Goal: Information Seeking & Learning: Learn about a topic

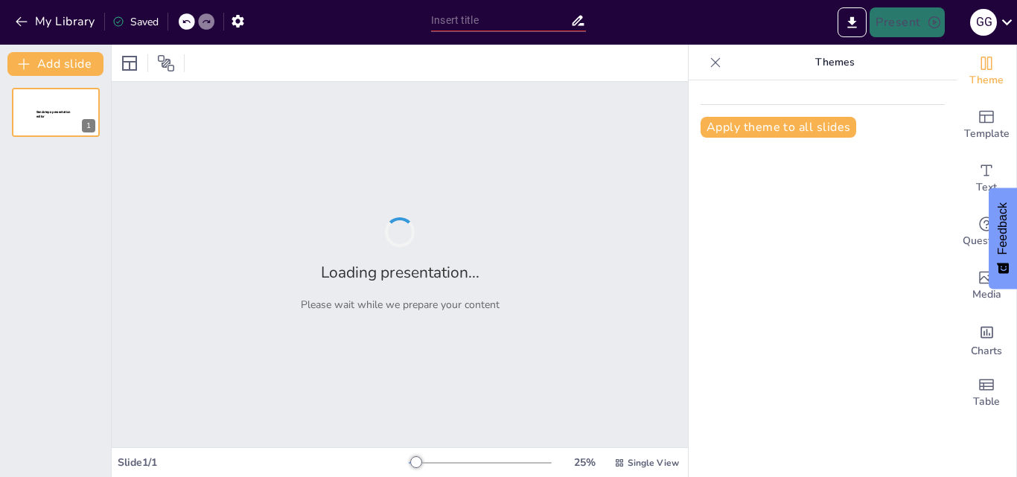
type input "False Cognates Explained: Common Misunderstandings in English and Spanish"
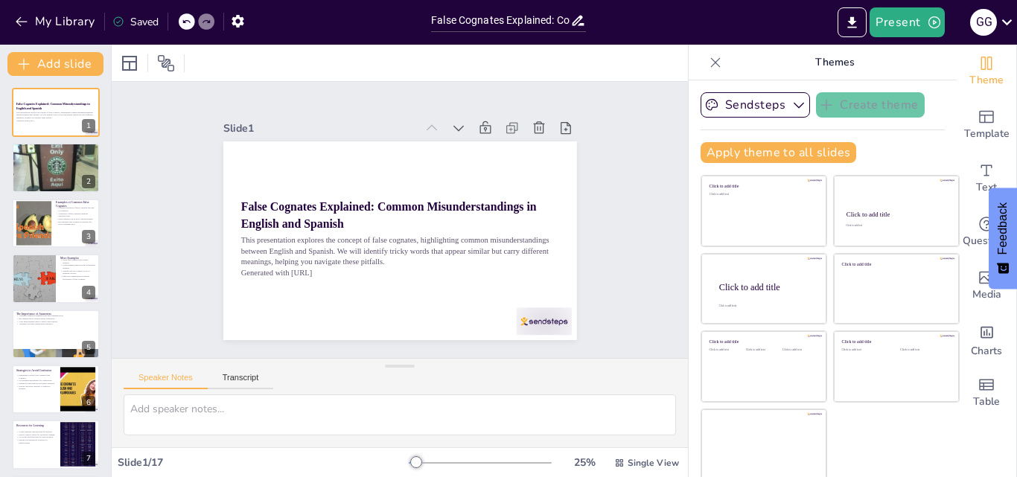
checkbox input "true"
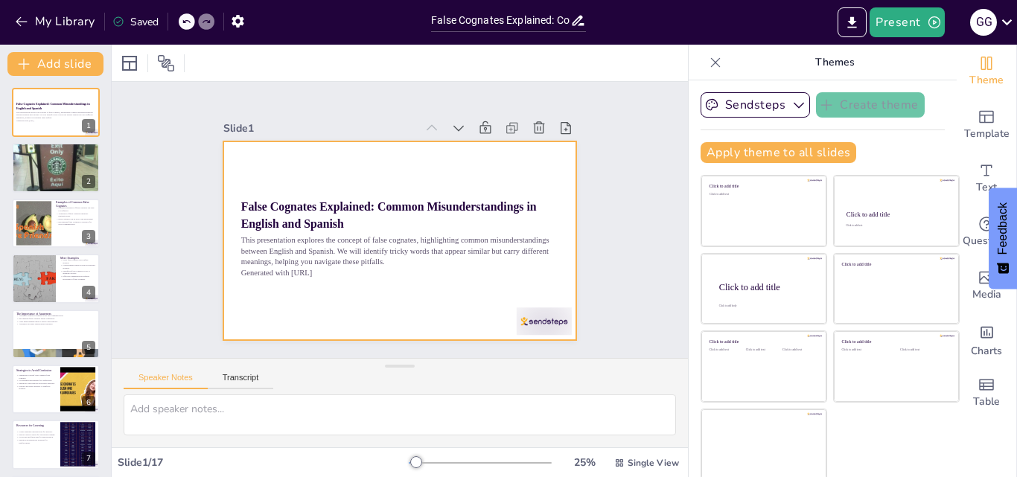
checkbox input "true"
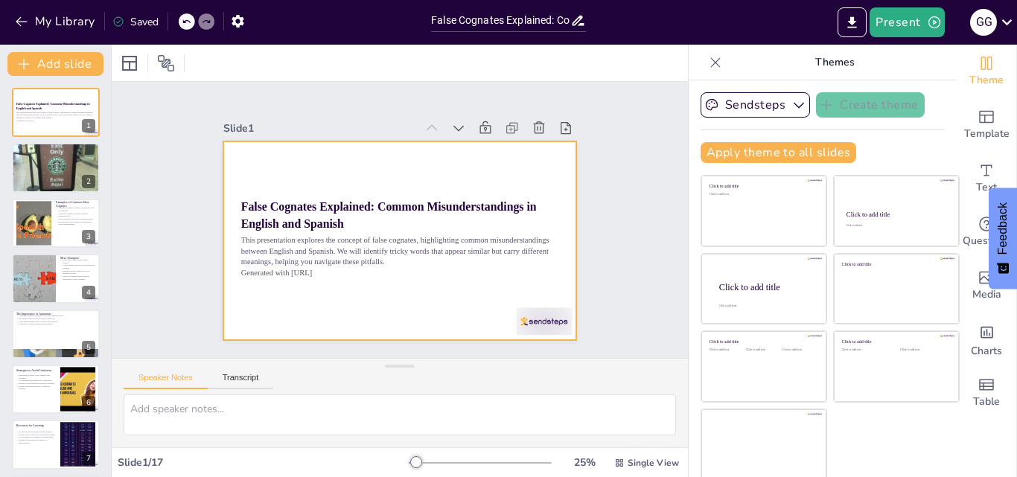
checkbox input "true"
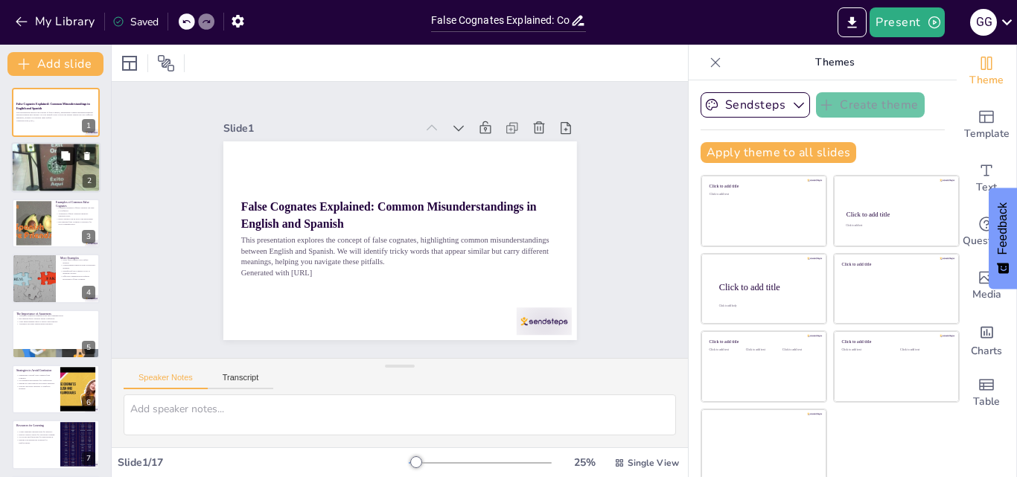
click at [57, 161] on button at bounding box center [66, 156] width 18 height 18
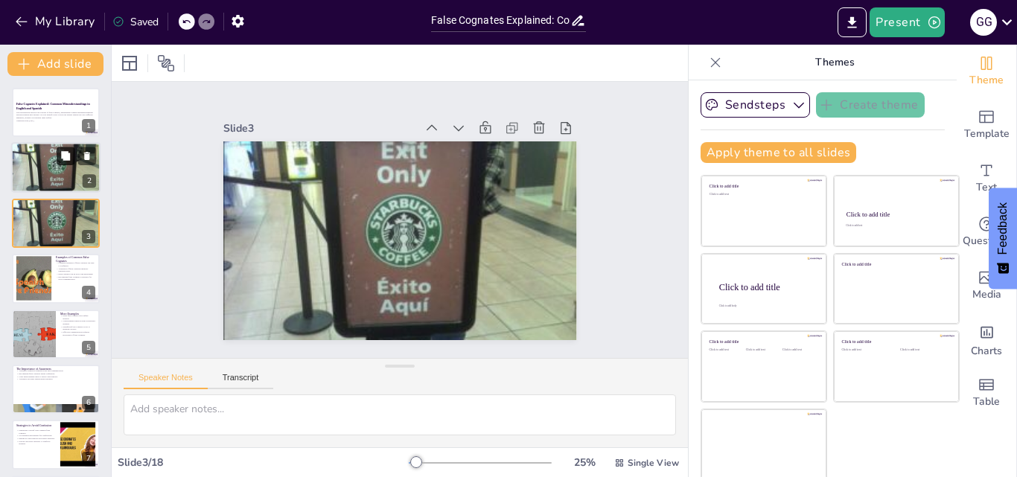
checkbox input "true"
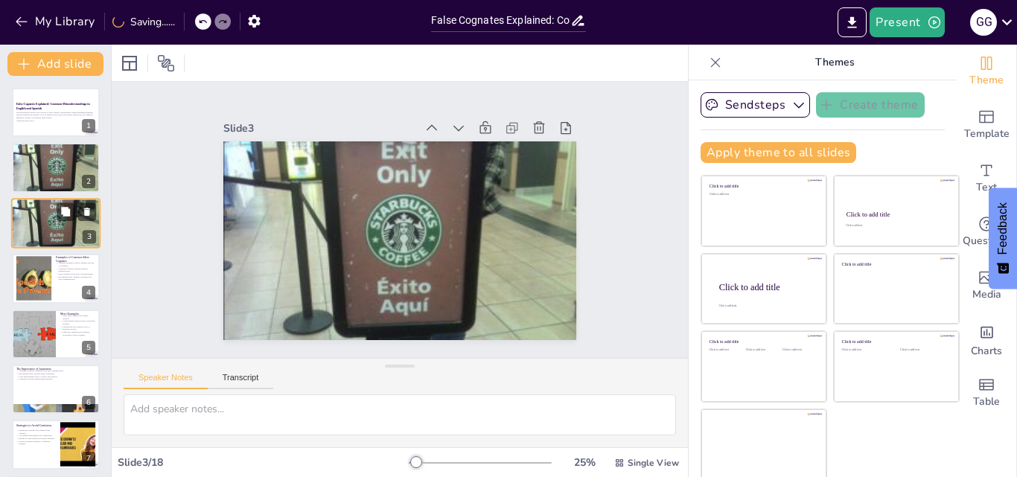
checkbox input "true"
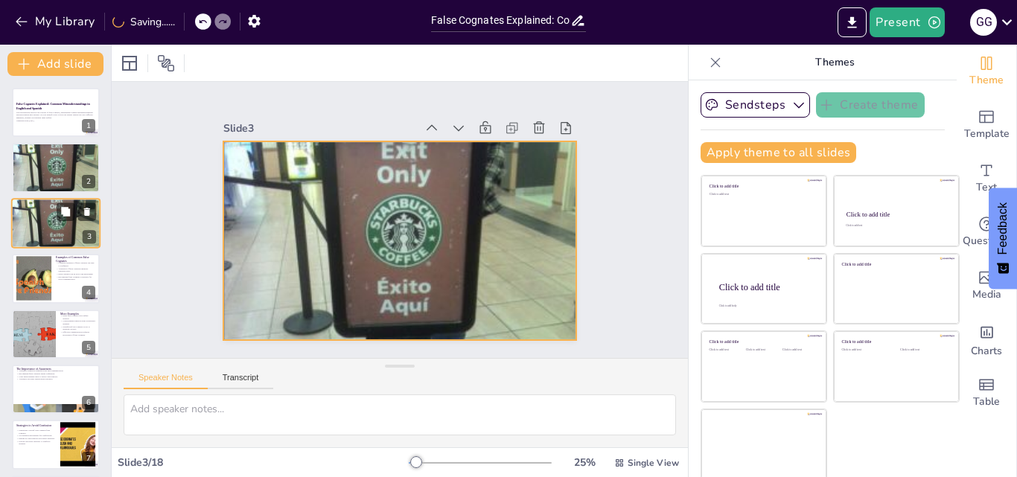
checkbox input "true"
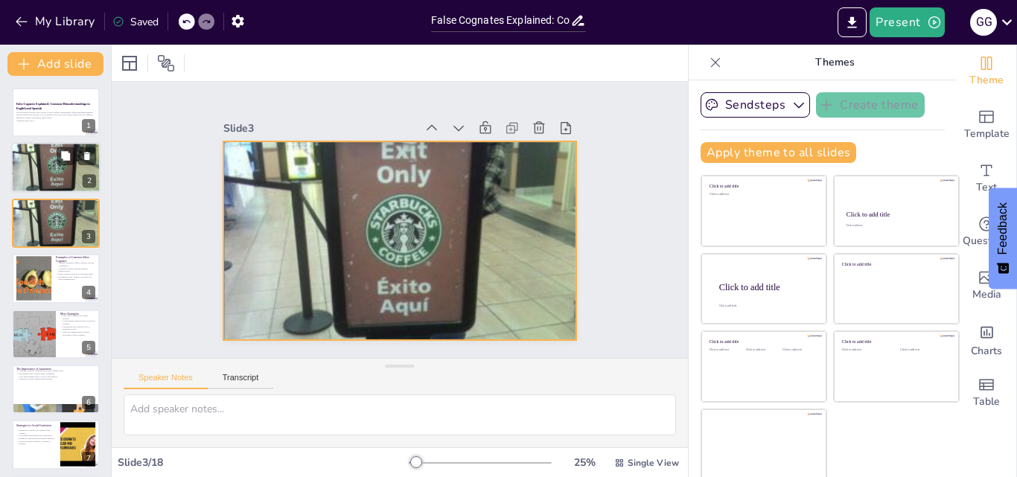
checkbox input "true"
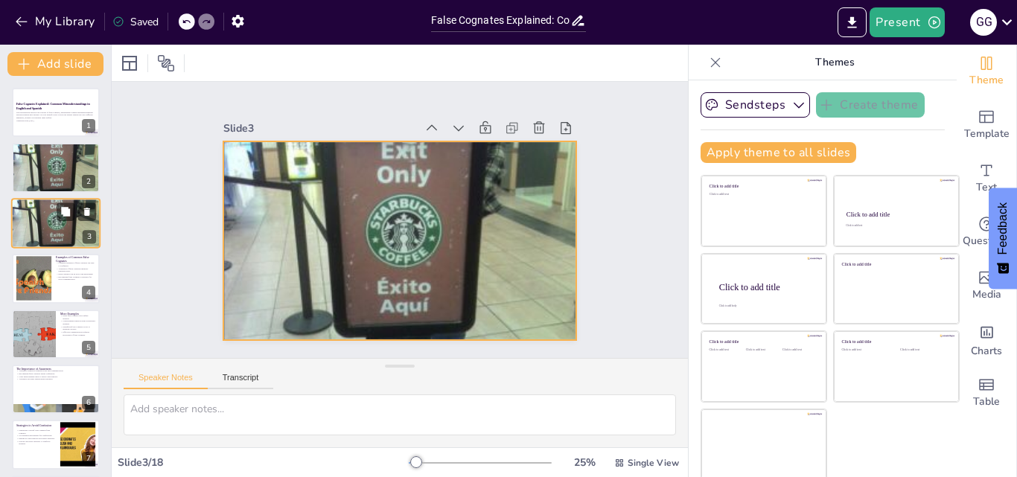
checkbox input "true"
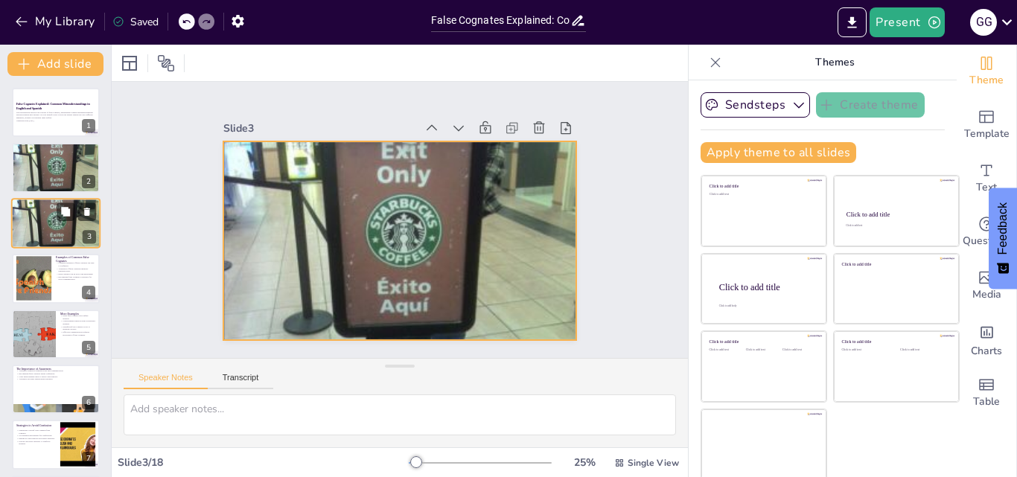
click at [47, 221] on div at bounding box center [55, 223] width 89 height 65
checkbox input "true"
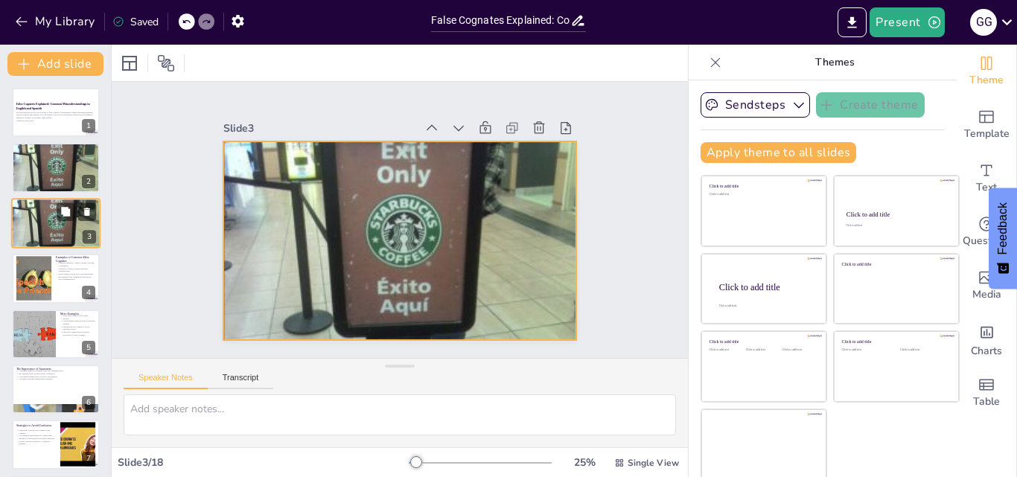
checkbox input "true"
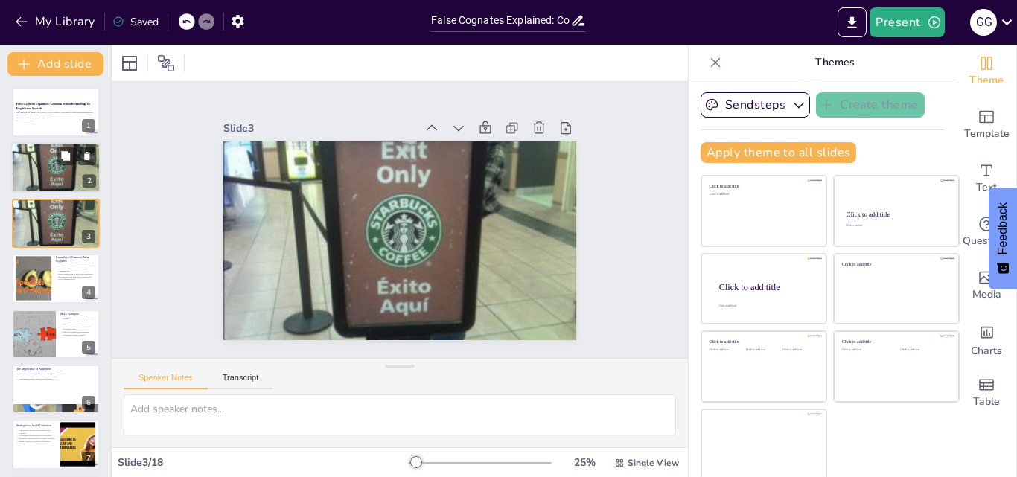
checkbox input "true"
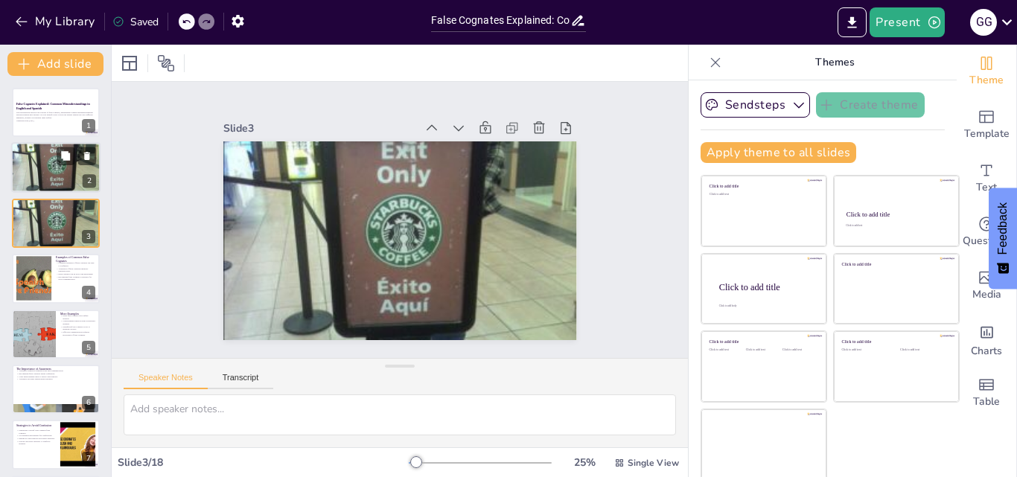
checkbox input "true"
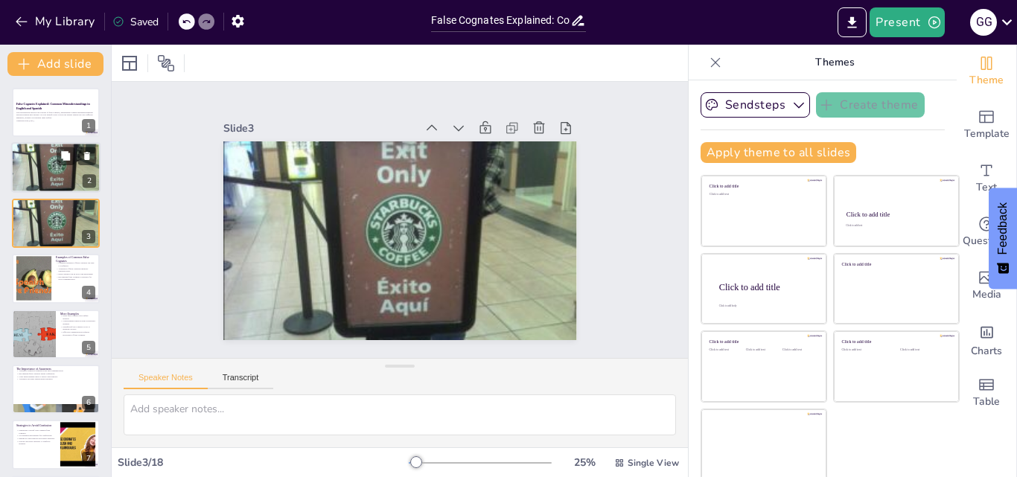
click at [57, 167] on div at bounding box center [55, 167] width 89 height 65
checkbox input "true"
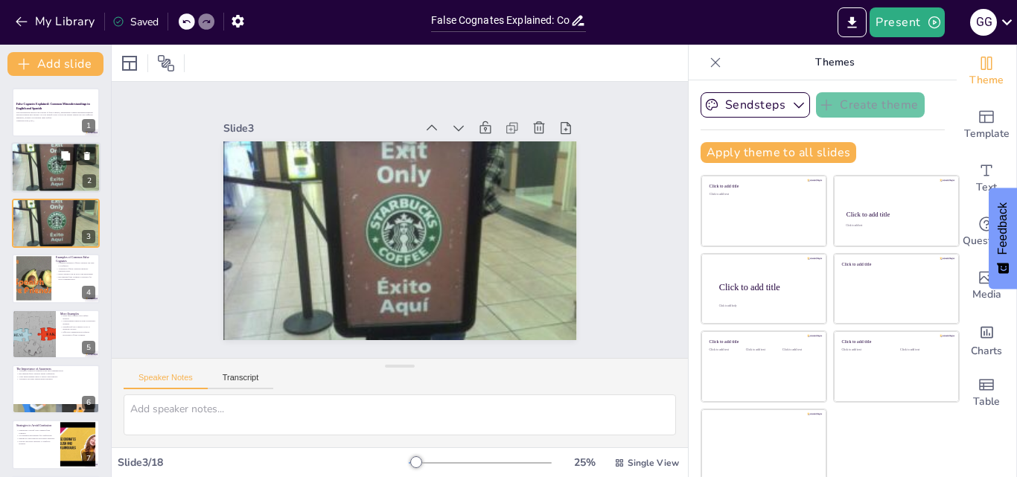
checkbox input "true"
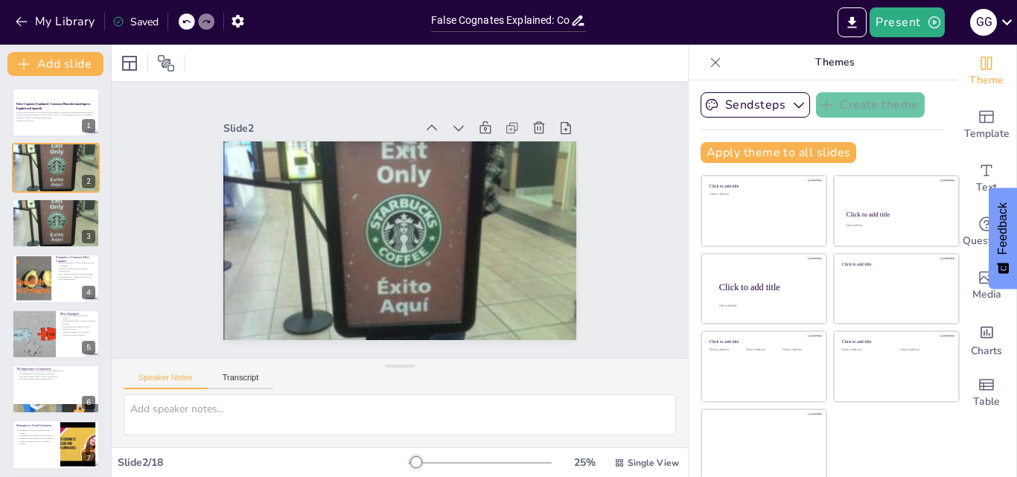
checkbox input "true"
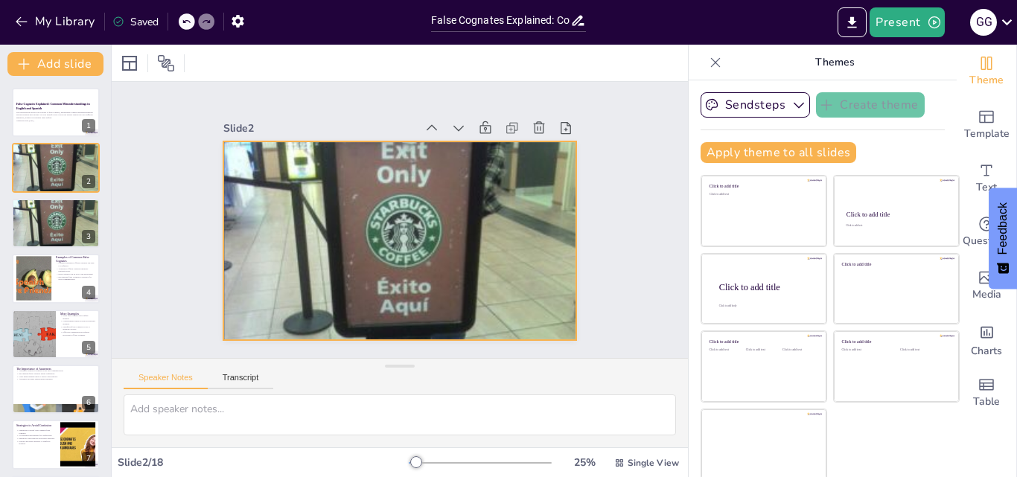
checkbox input "true"
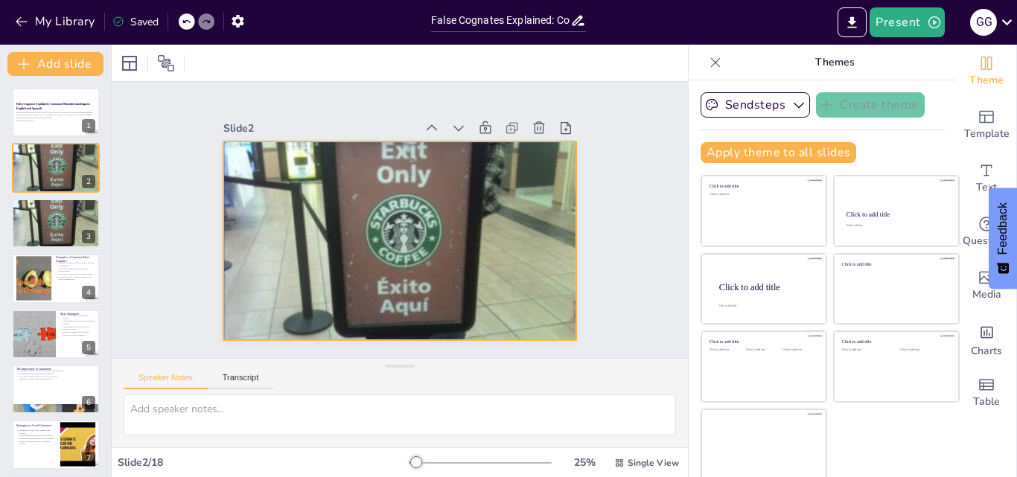
checkbox input "true"
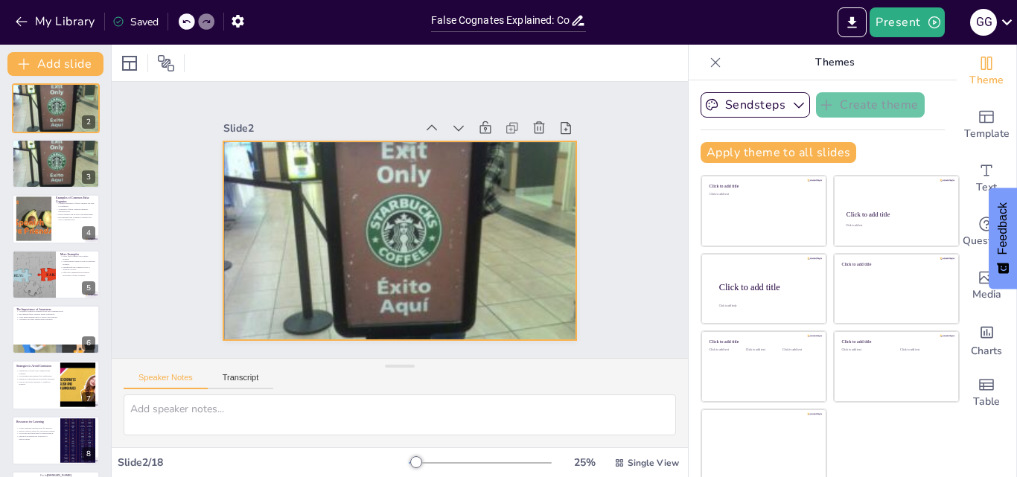
checkbox input "true"
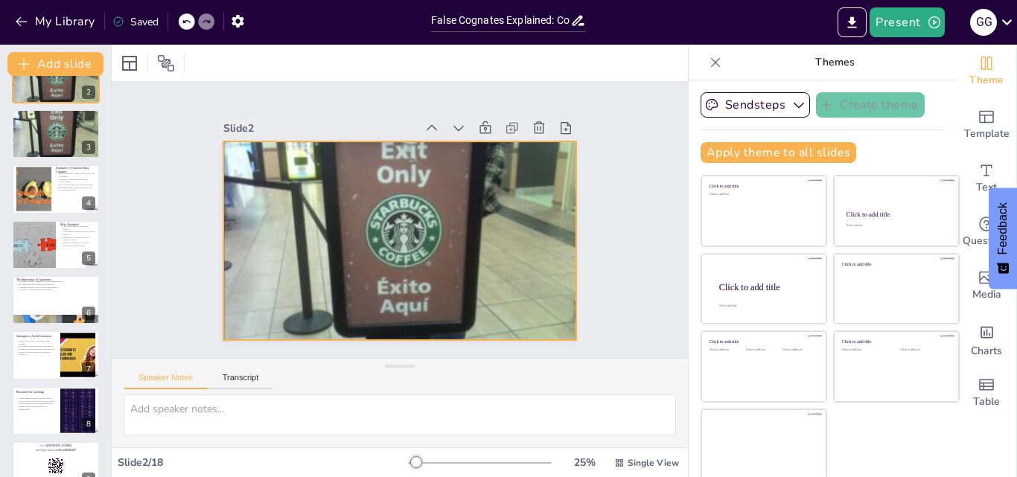
checkbox input "true"
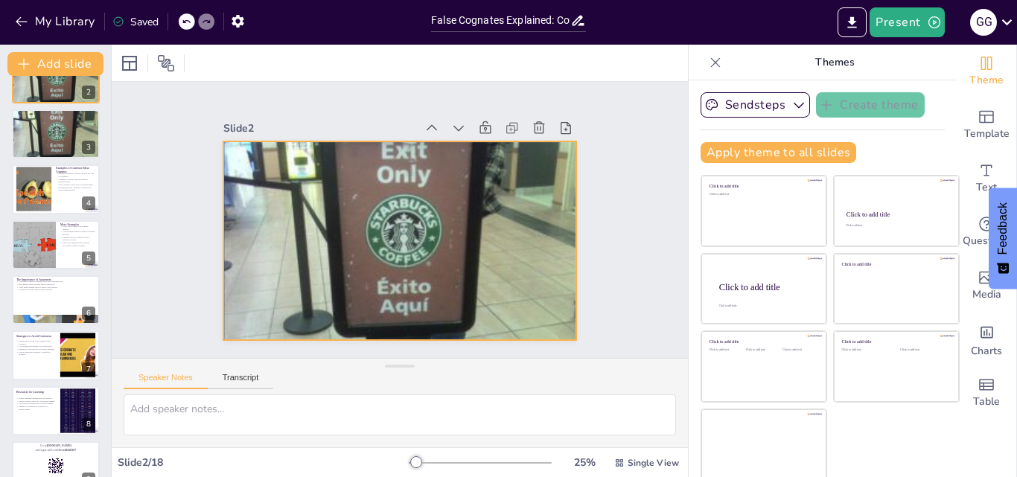
checkbox input "true"
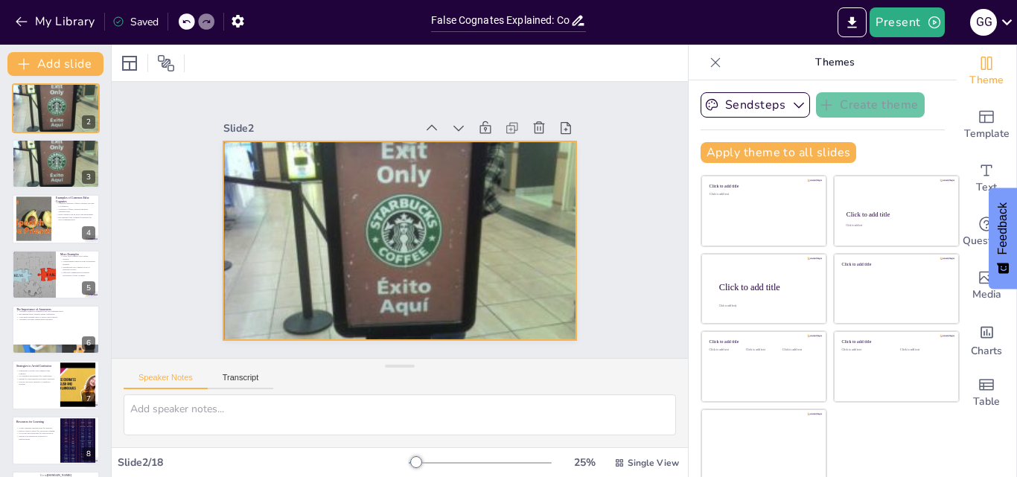
scroll to position [30, 0]
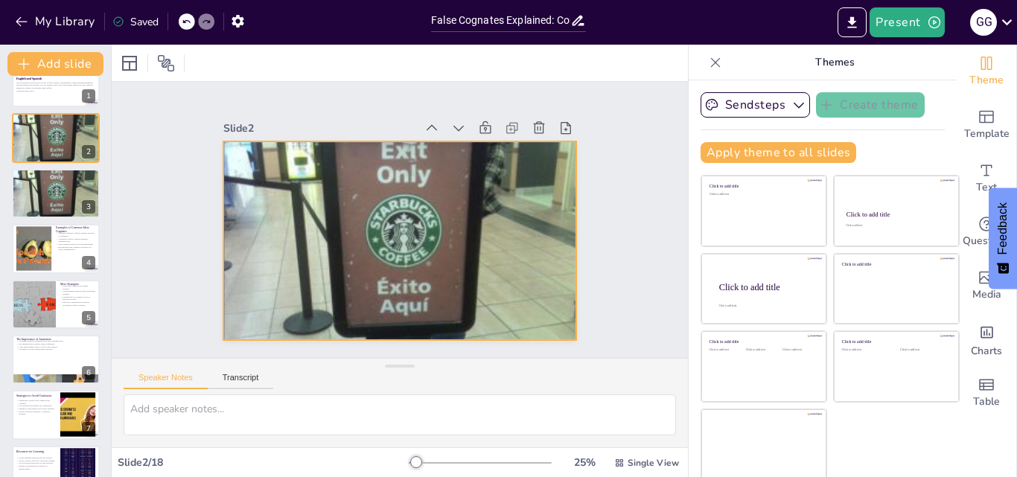
checkbox input "true"
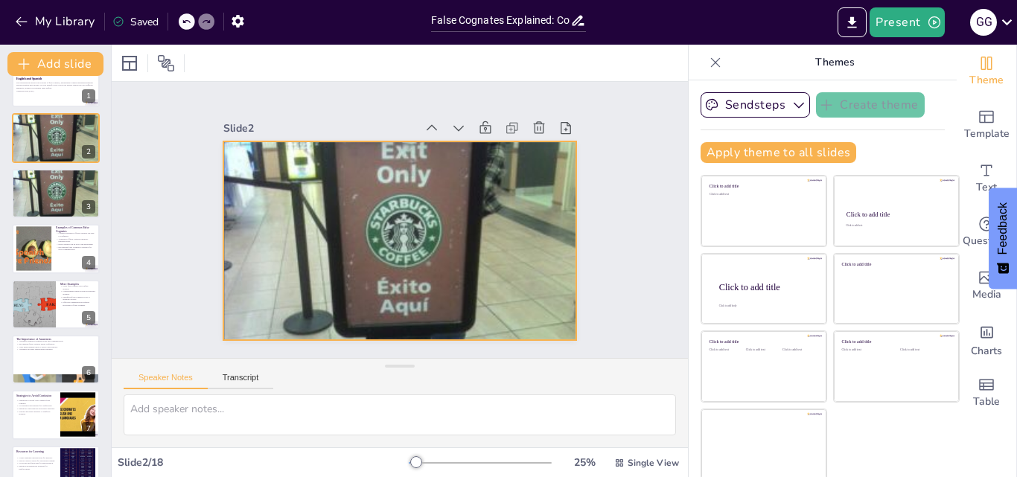
checkbox input "true"
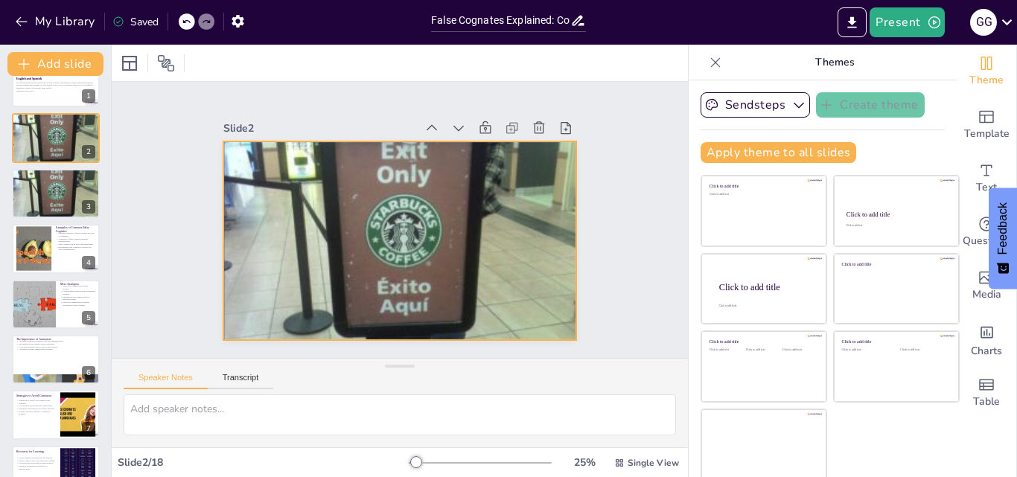
checkbox input "true"
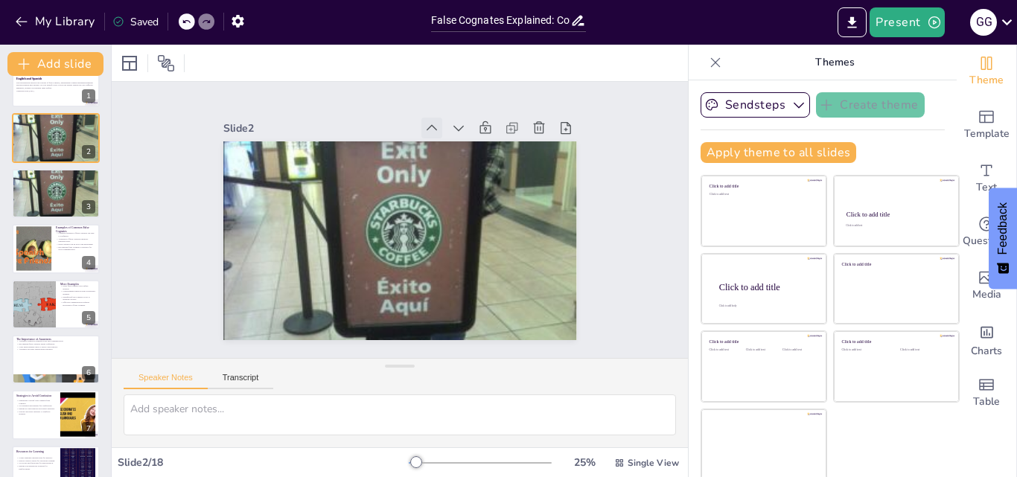
click at [479, 172] on icon at bounding box center [489, 182] width 21 height 21
click at [0, 0] on icon at bounding box center [0, 0] width 0 height 0
checkbox input "true"
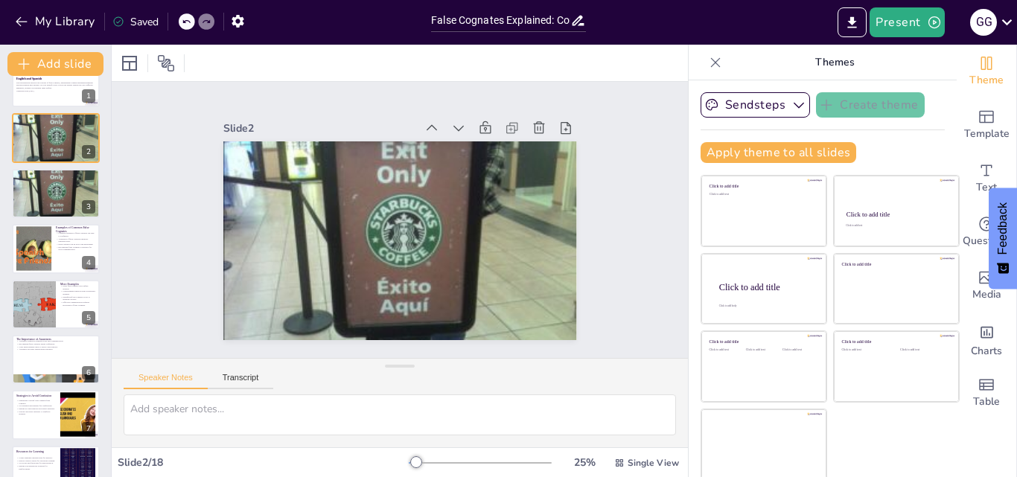
checkbox input "true"
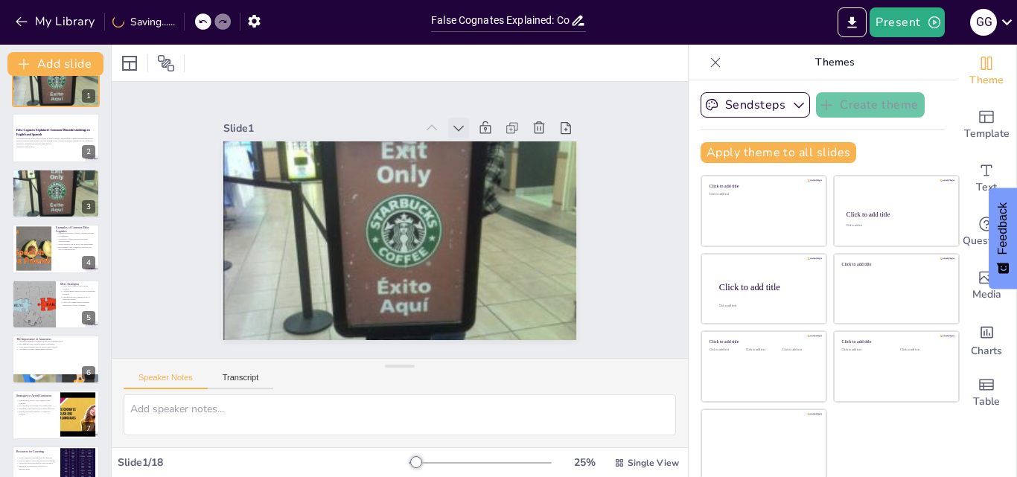
click at [488, 274] on icon at bounding box center [491, 279] width 6 height 10
checkbox input "true"
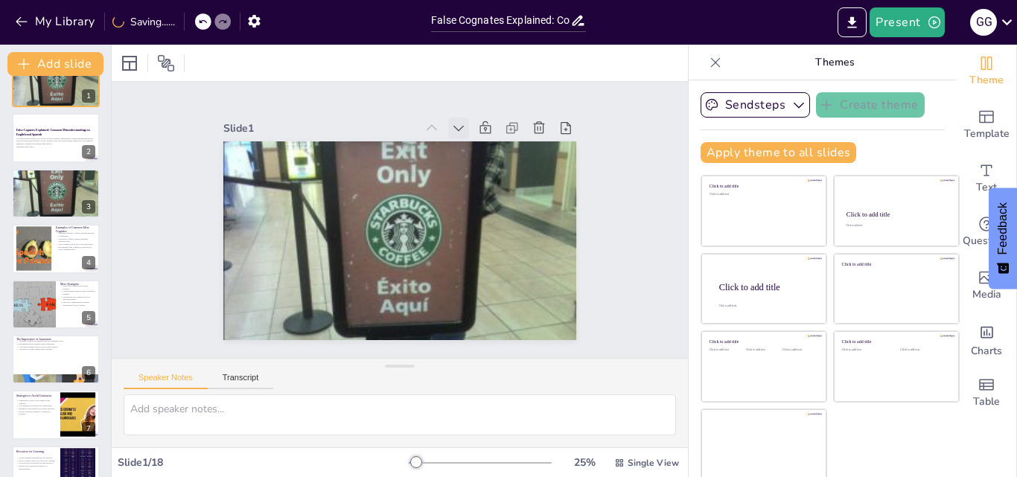
checkbox input "true"
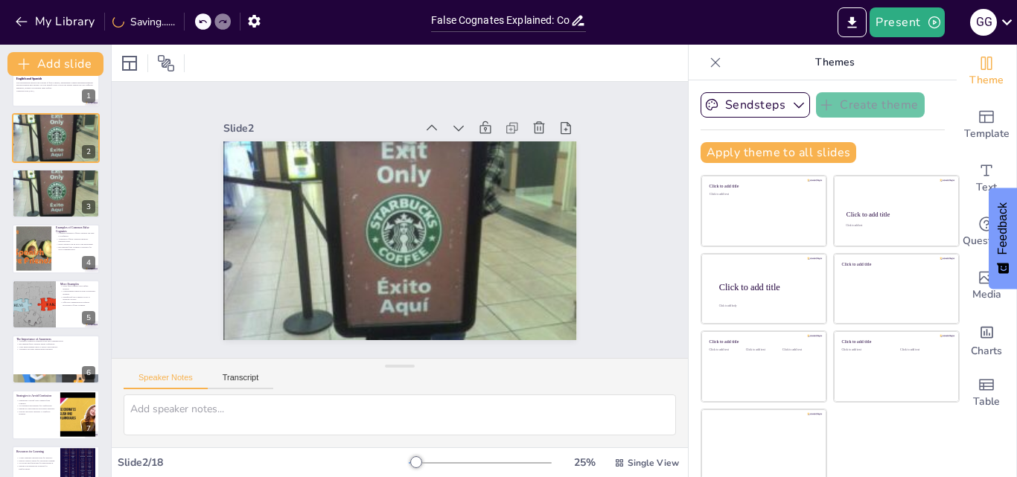
click at [617, 157] on div "Slide 1 False Cognates Explained: Common Misunderstandings in English and Spani…" at bounding box center [400, 220] width 602 height 335
checkbox input "true"
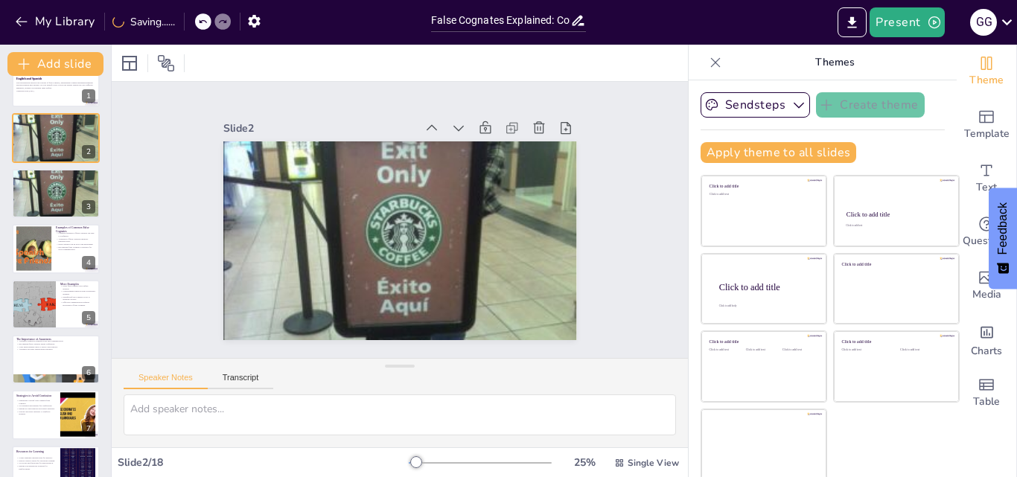
checkbox input "true"
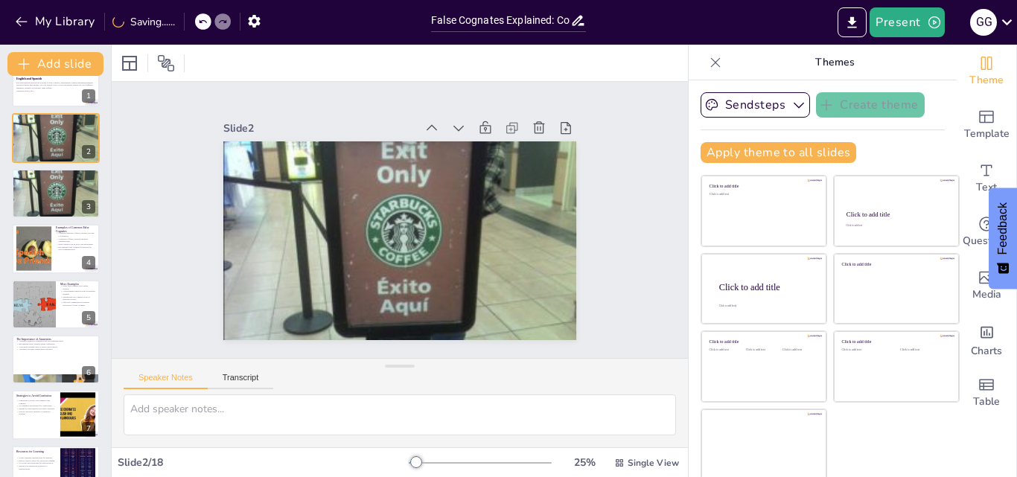
checkbox input "true"
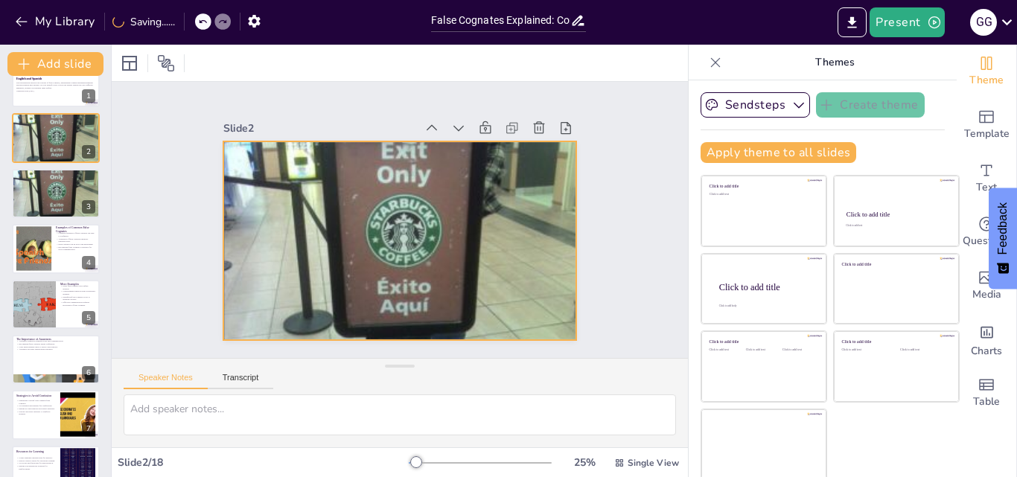
checkbox input "true"
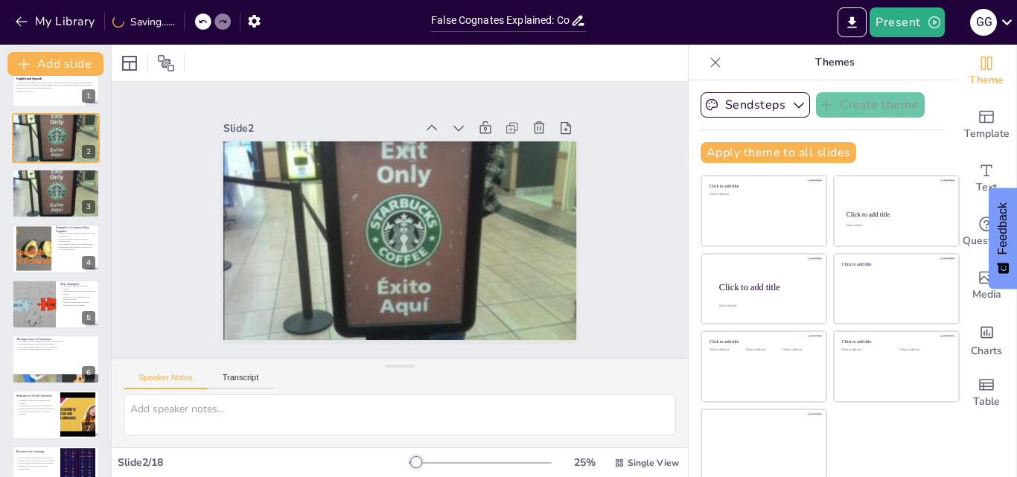
click at [114, 153] on div "Slide 1 False Cognates Explained: Common Misunderstandings in English and Spani…" at bounding box center [400, 220] width 602 height 335
checkbox input "true"
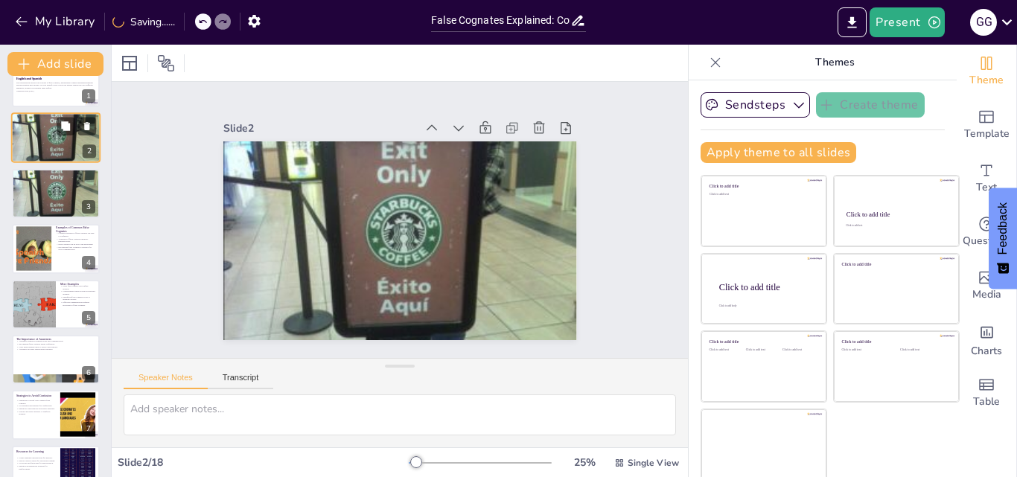
checkbox input "true"
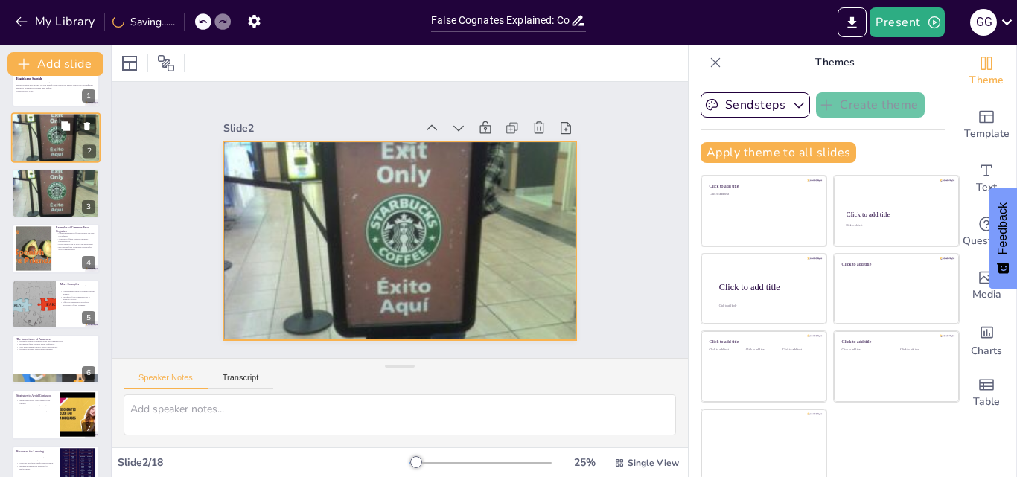
click at [65, 147] on div at bounding box center [55, 137] width 89 height 65
checkbox input "true"
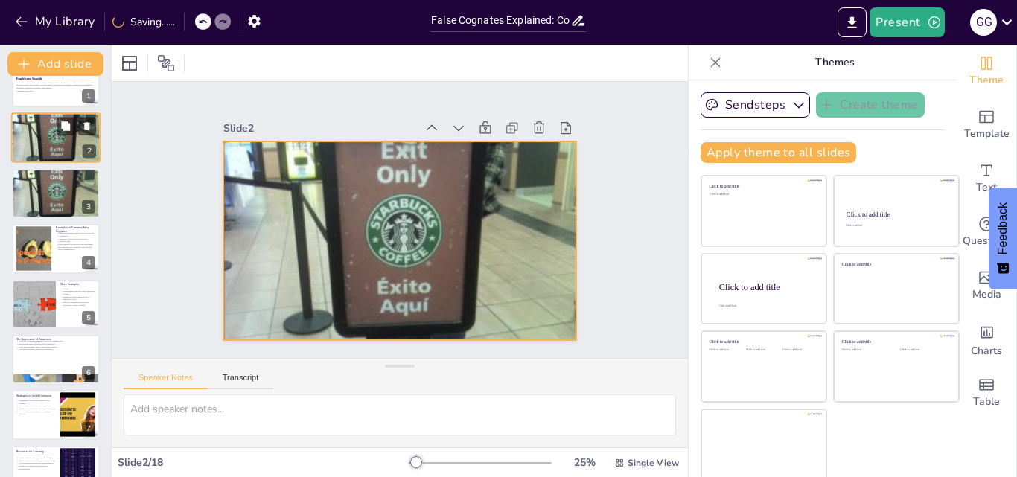
checkbox input "true"
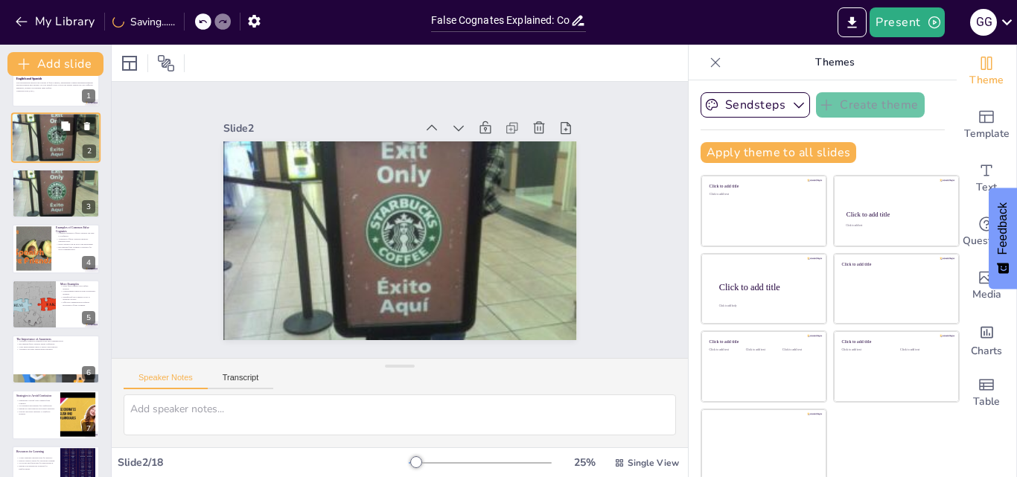
scroll to position [0, 0]
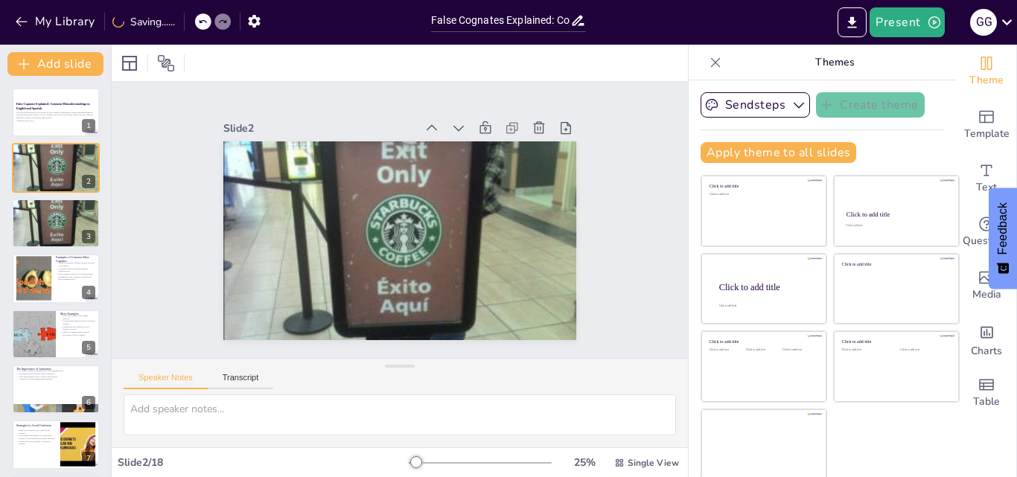
checkbox input "true"
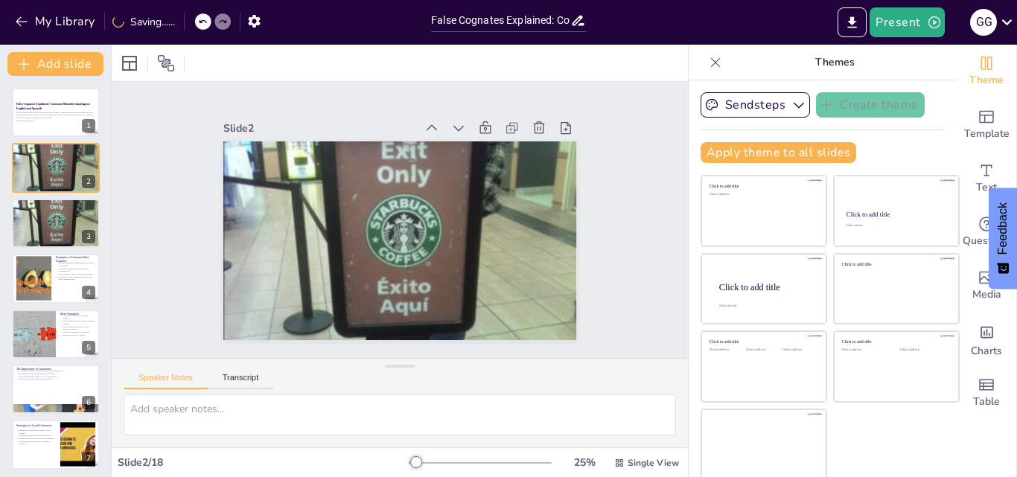
checkbox input "true"
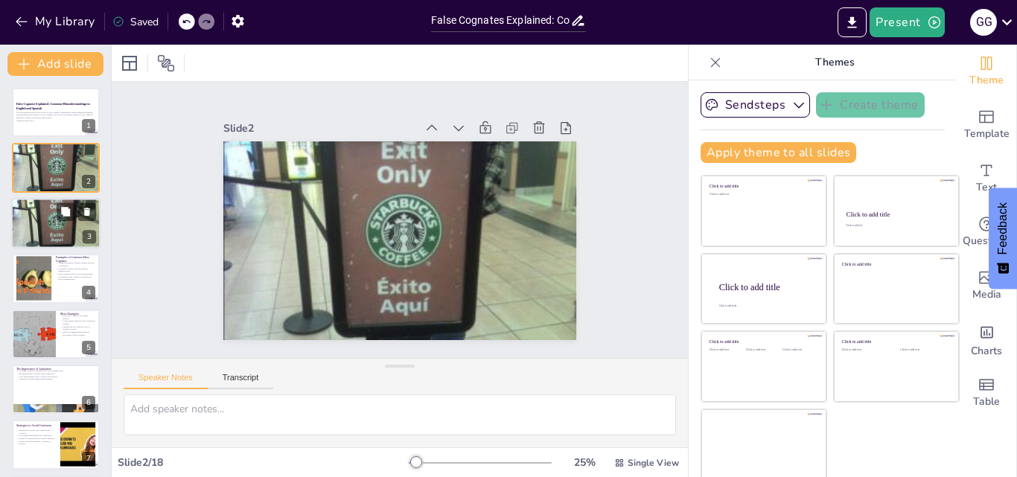
checkbox input "true"
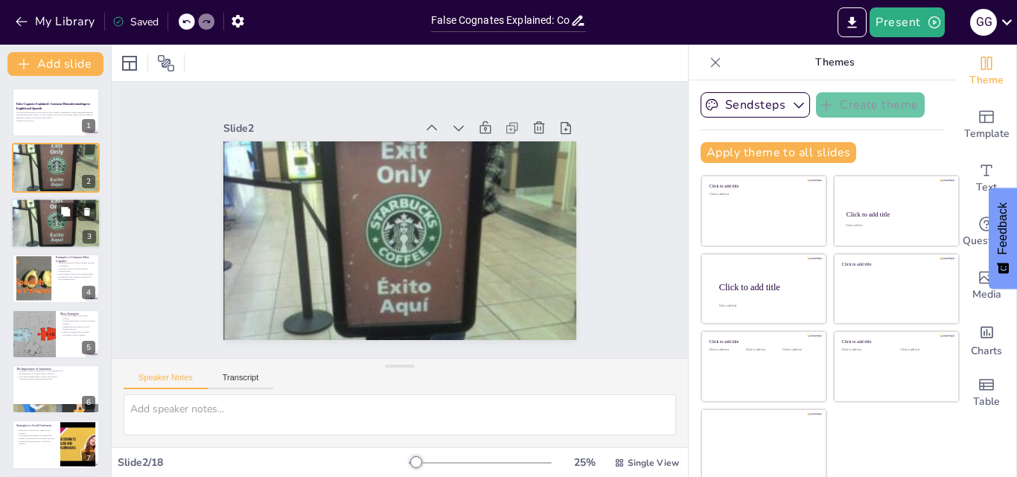
click at [56, 218] on div at bounding box center [55, 223] width 89 height 65
checkbox input "true"
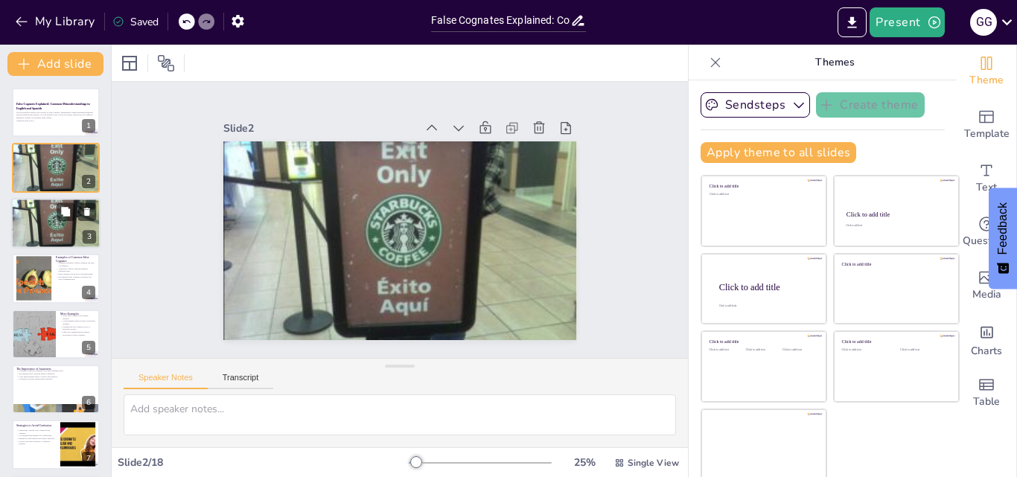
checkbox input "true"
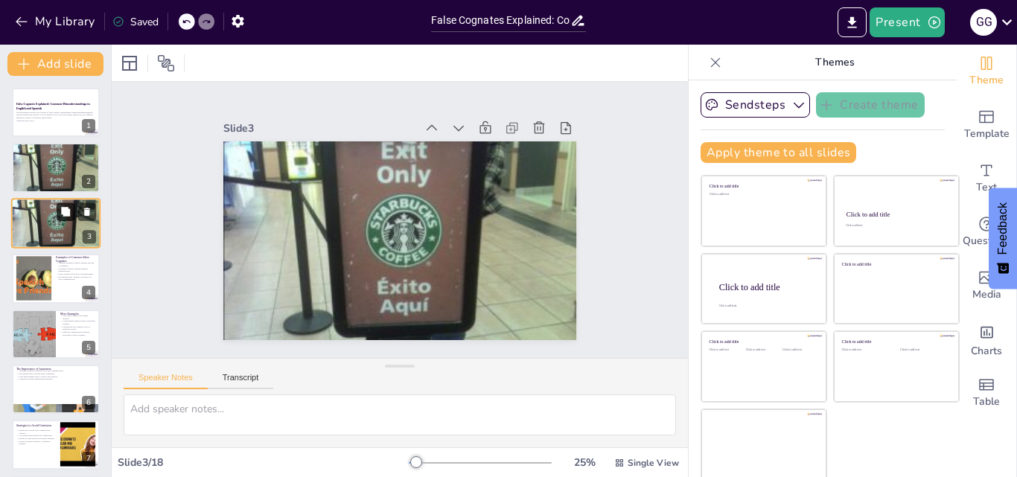
checkbox input "true"
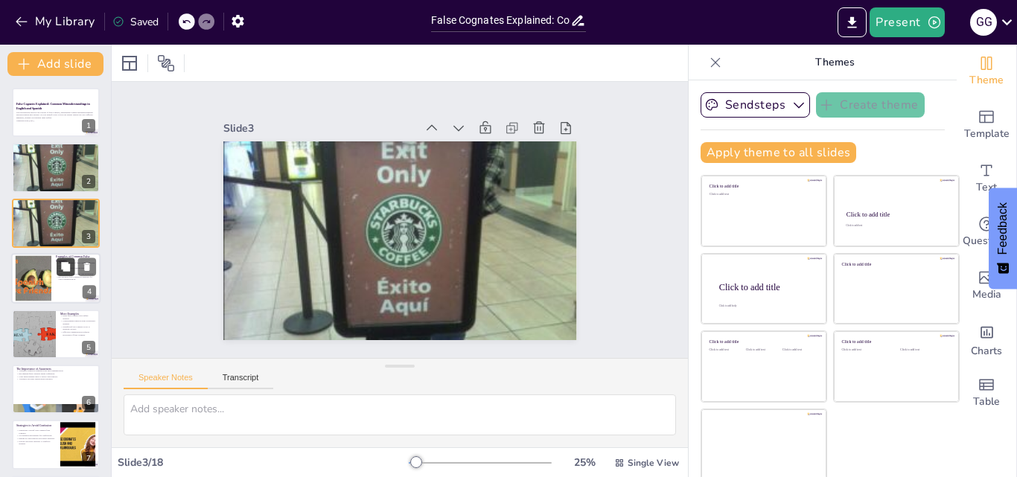
checkbox input "true"
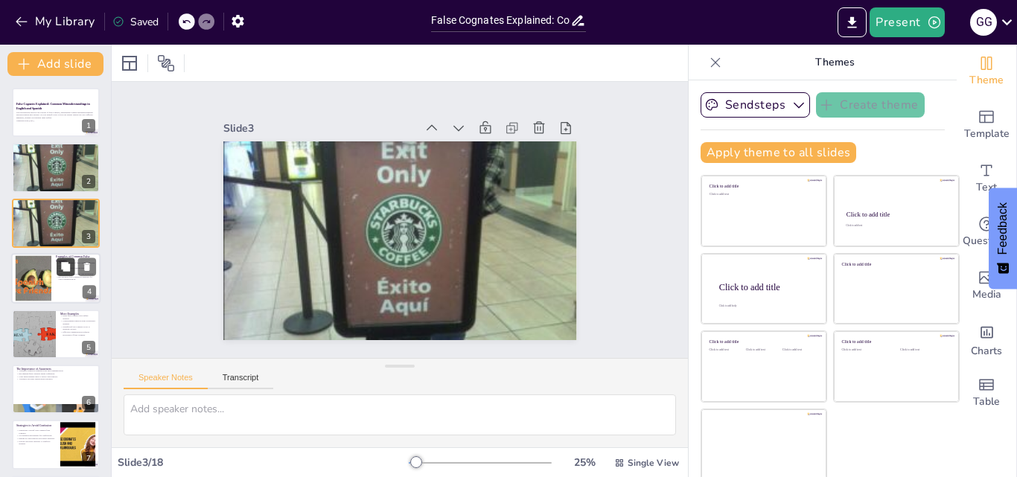
checkbox input "true"
click at [57, 270] on button at bounding box center [66, 267] width 18 height 18
type textarea "Understanding examples of false cognates is crucial for effective communication…"
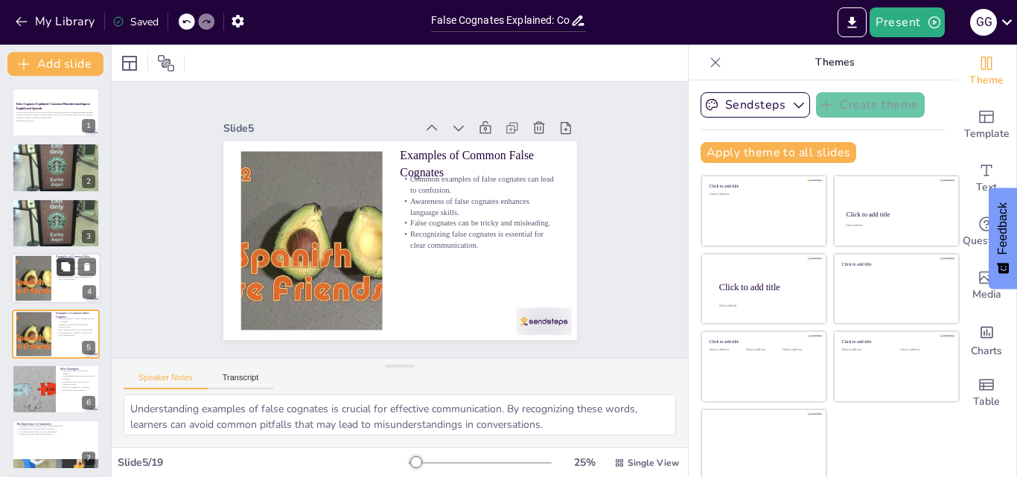
checkbox input "true"
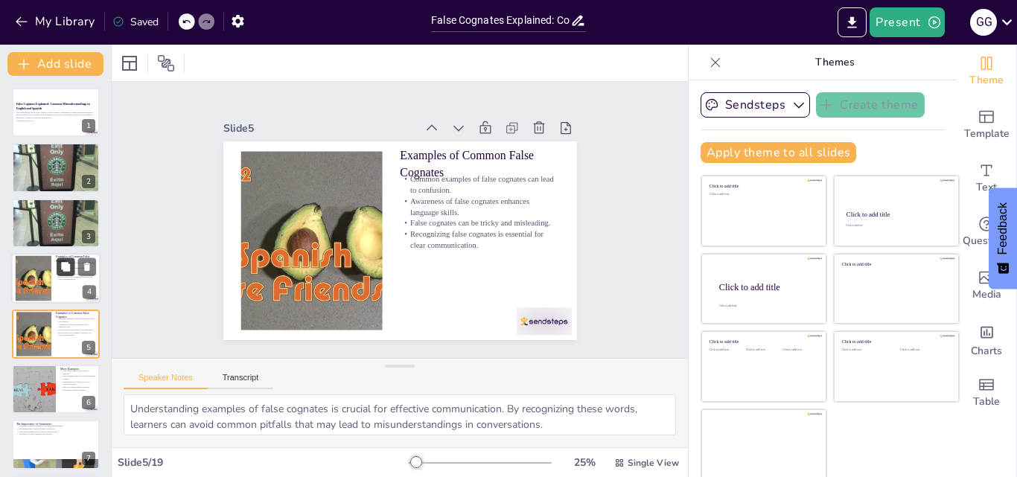
scroll to position [57, 0]
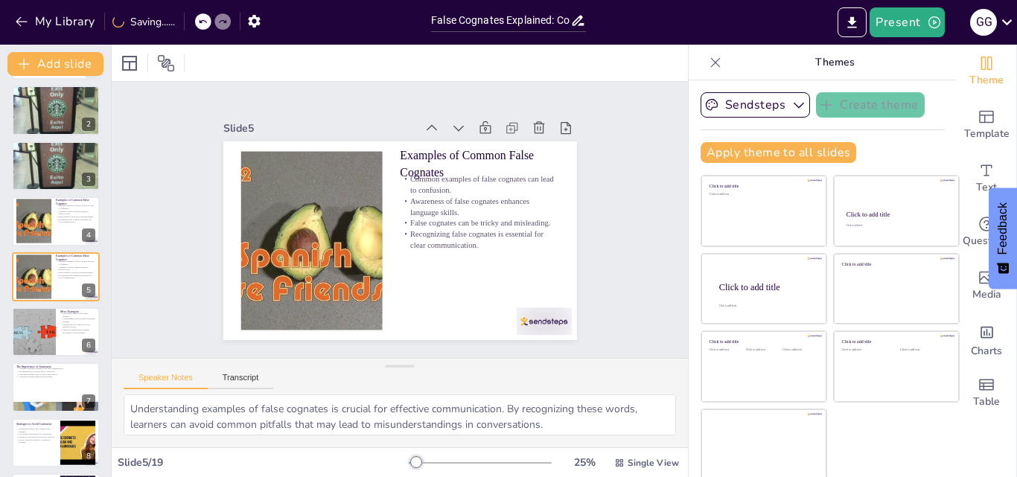
checkbox input "true"
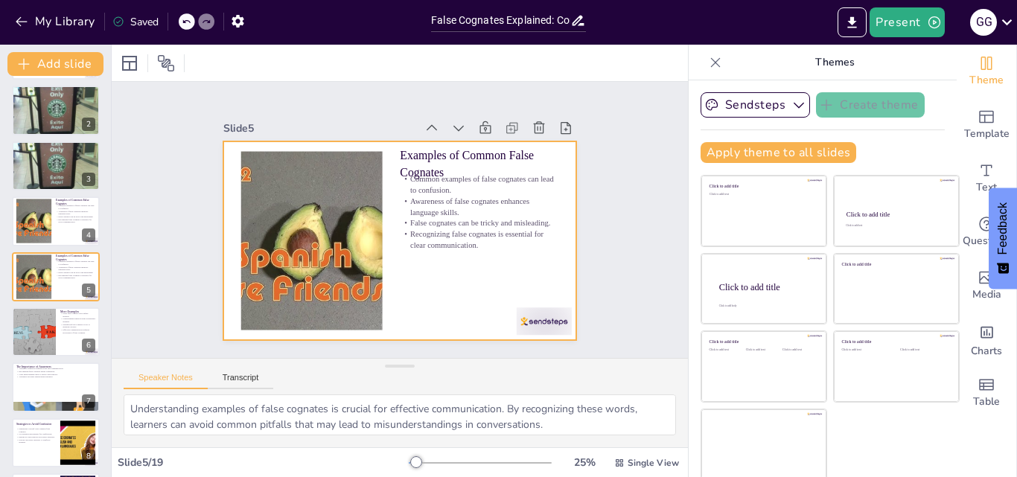
checkbox input "true"
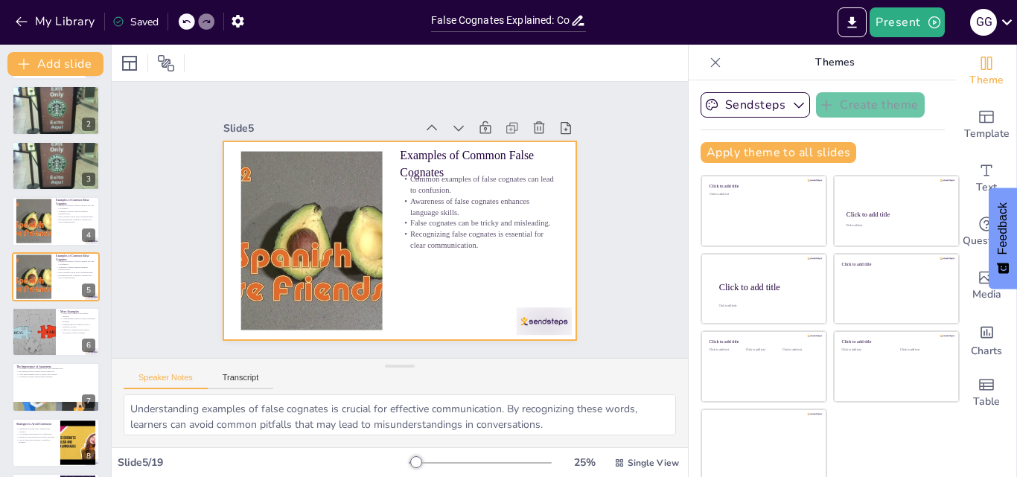
checkbox input "true"
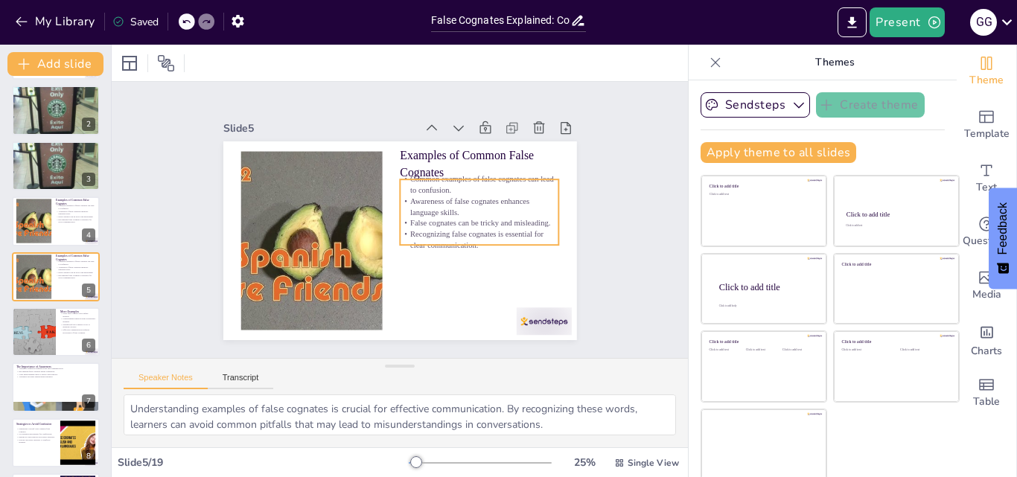
checkbox input "true"
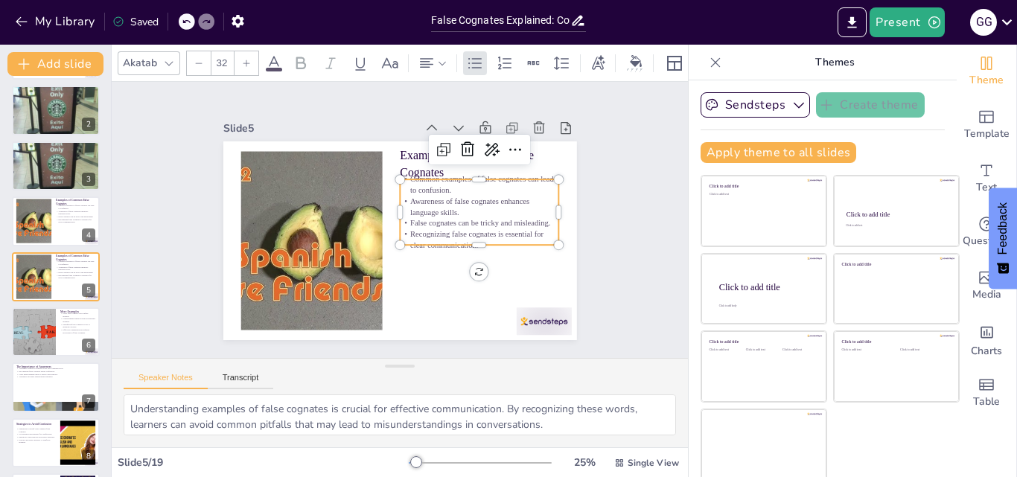
click at [523, 227] on p "Recognizing false cognates is essential for clear communication." at bounding box center [452, 282] width 141 height 111
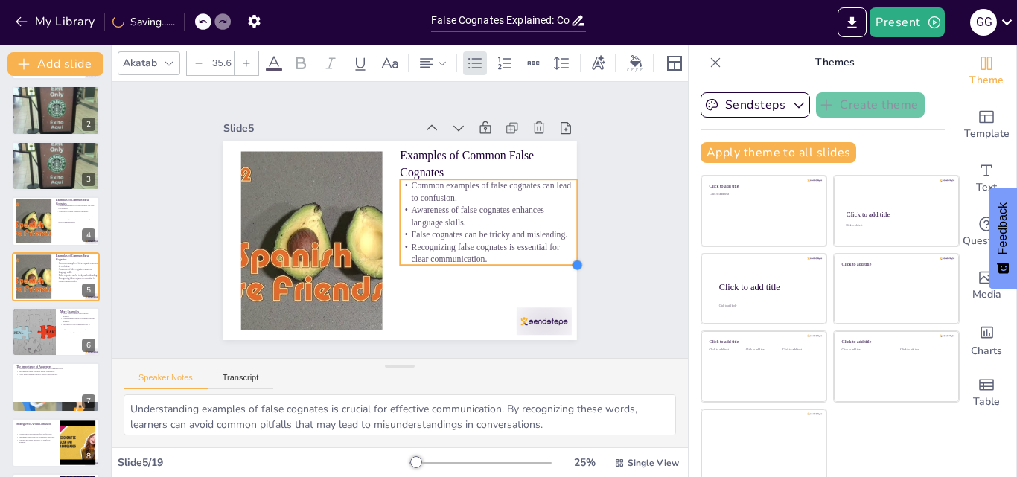
drag, startPoint x: 542, startPoint y: 240, endPoint x: 520, endPoint y: 247, distance: 22.8
click at [520, 247] on div "Examples of Common False Cognates Common examples of false cognates can lead to…" at bounding box center [392, 240] width 397 height 298
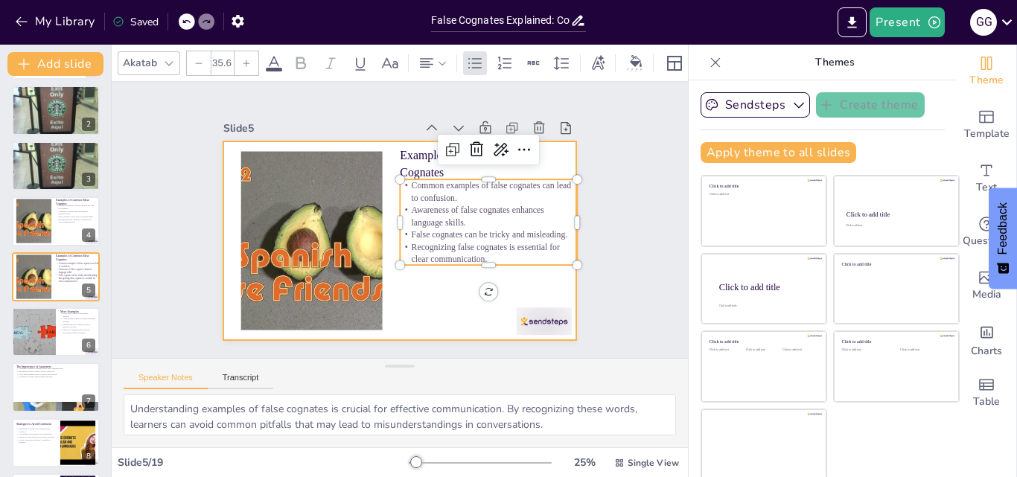
click at [478, 298] on div at bounding box center [383, 232] width 368 height 403
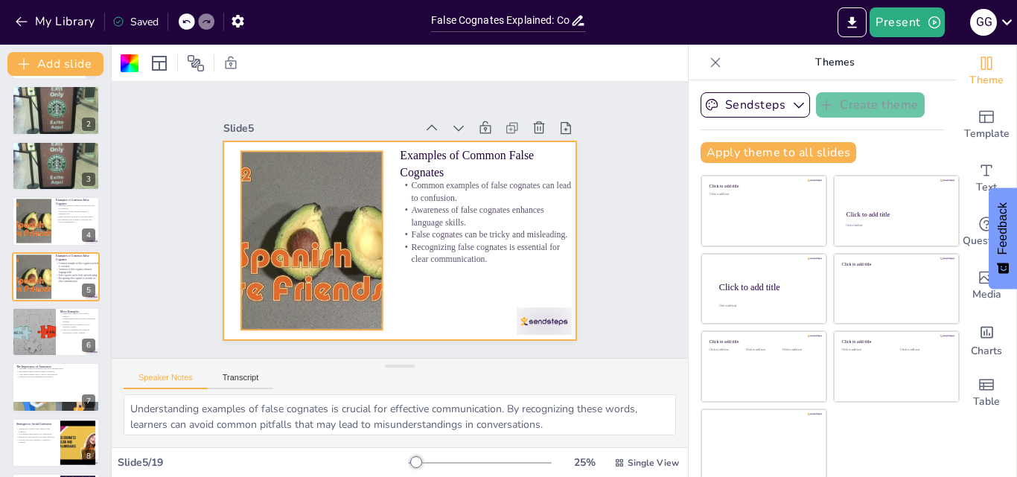
click at [287, 272] on div at bounding box center [316, 184] width 362 height 331
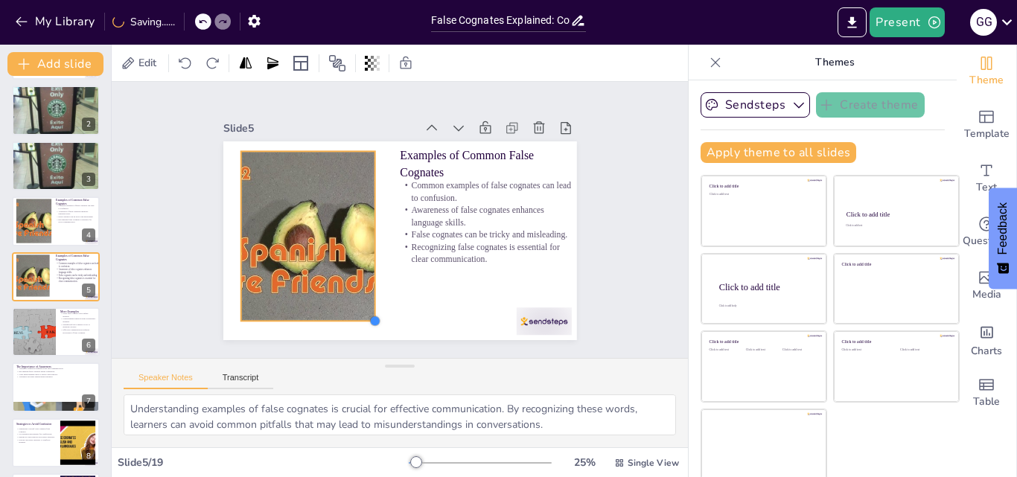
drag, startPoint x: 364, startPoint y: 322, endPoint x: 356, endPoint y: 307, distance: 17.3
click at [356, 307] on div "Examples of Common False Cognates Common examples of false cognates can lead to…" at bounding box center [391, 239] width 403 height 325
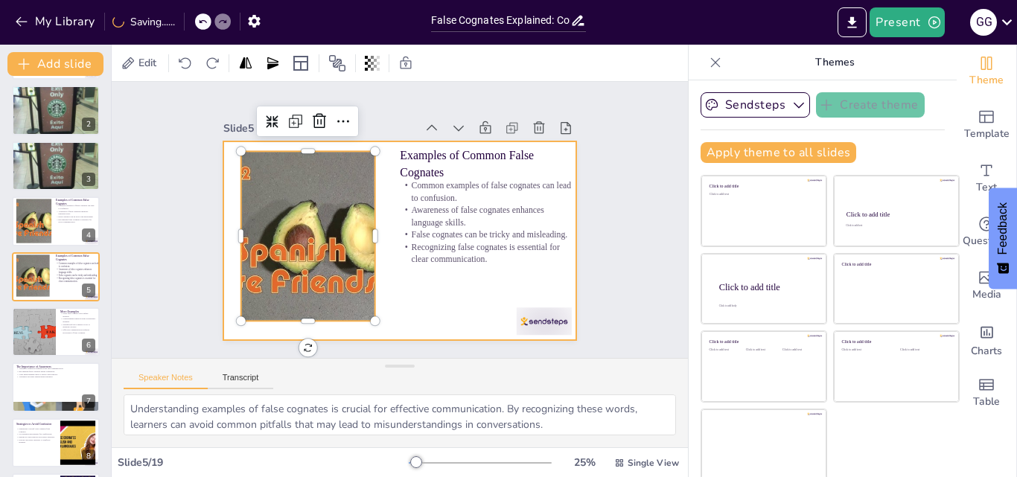
click at [391, 310] on div at bounding box center [383, 232] width 368 height 403
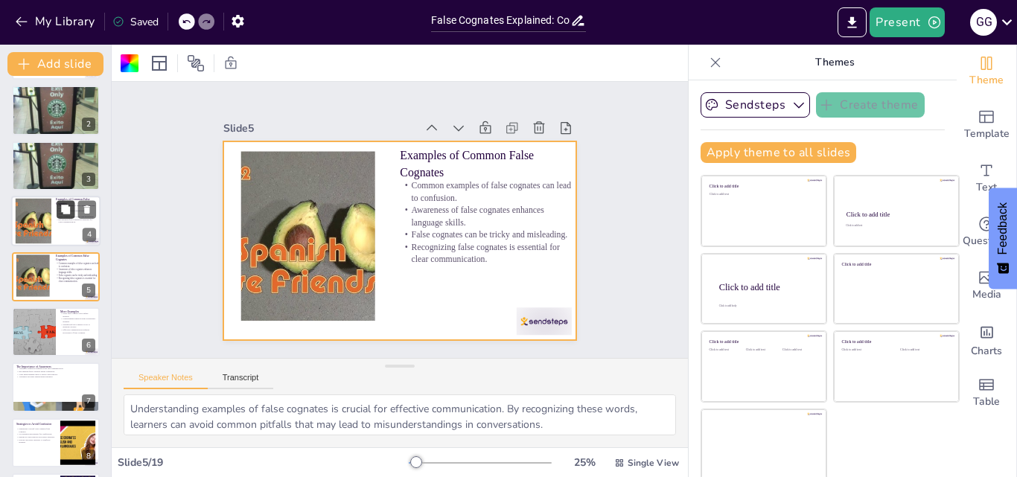
click at [60, 215] on button at bounding box center [66, 210] width 18 height 18
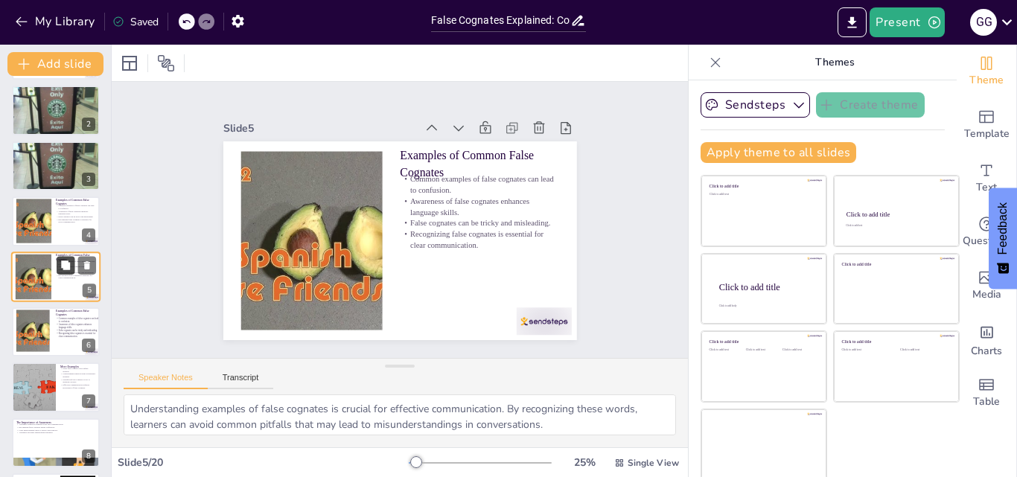
click at [65, 268] on icon at bounding box center [65, 264] width 9 height 9
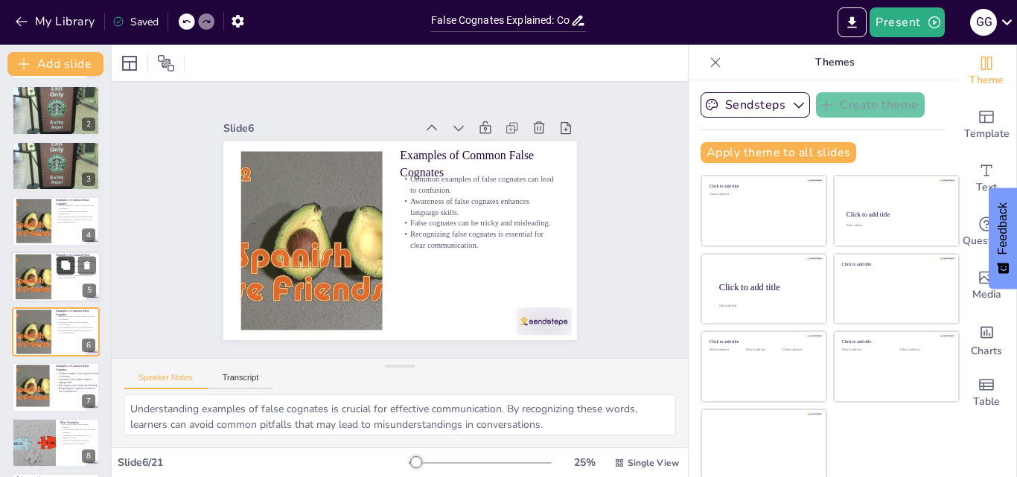
scroll to position [113, 0]
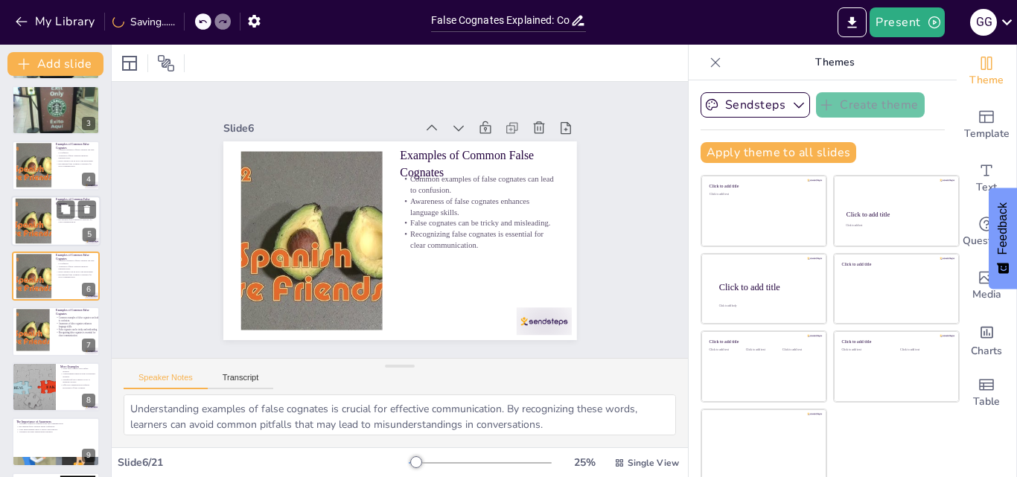
click at [35, 232] on div at bounding box center [33, 220] width 80 height 45
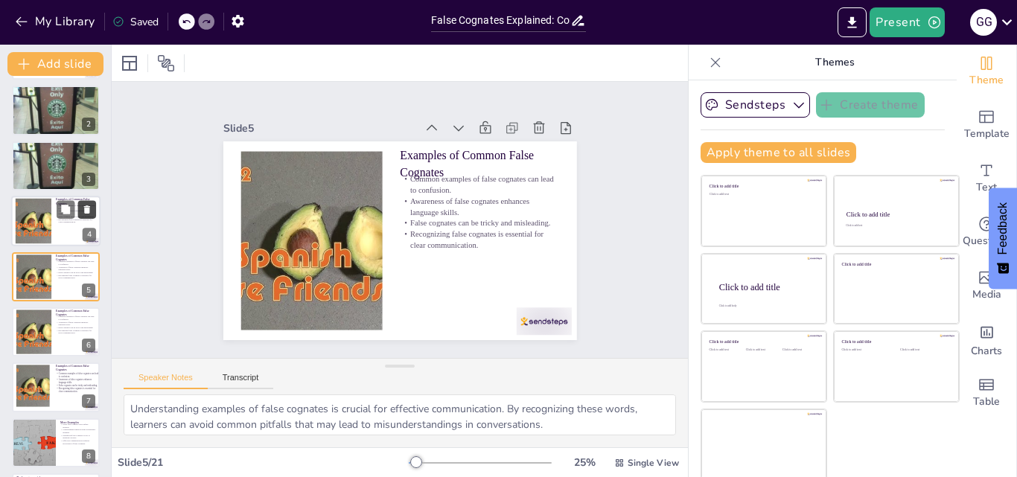
click at [91, 213] on icon at bounding box center [87, 210] width 10 height 10
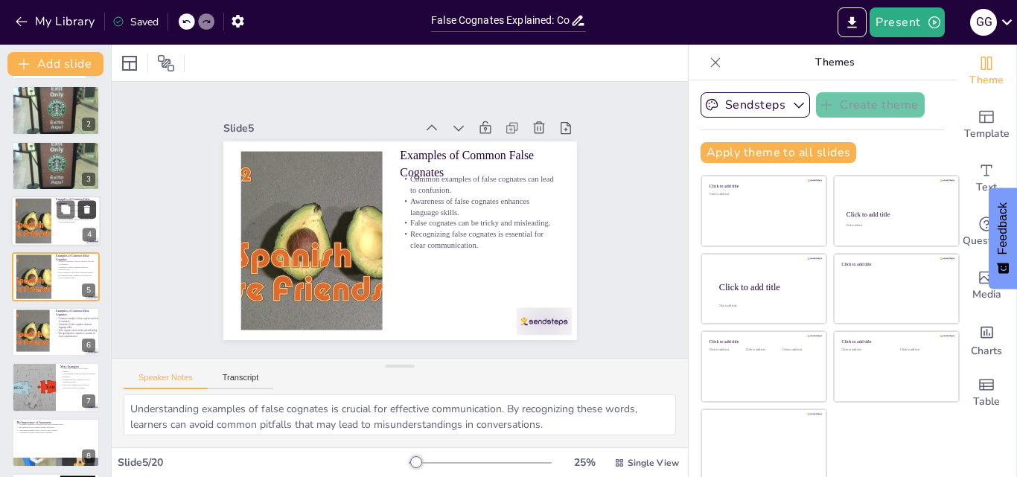
click at [91, 213] on icon at bounding box center [87, 210] width 10 height 10
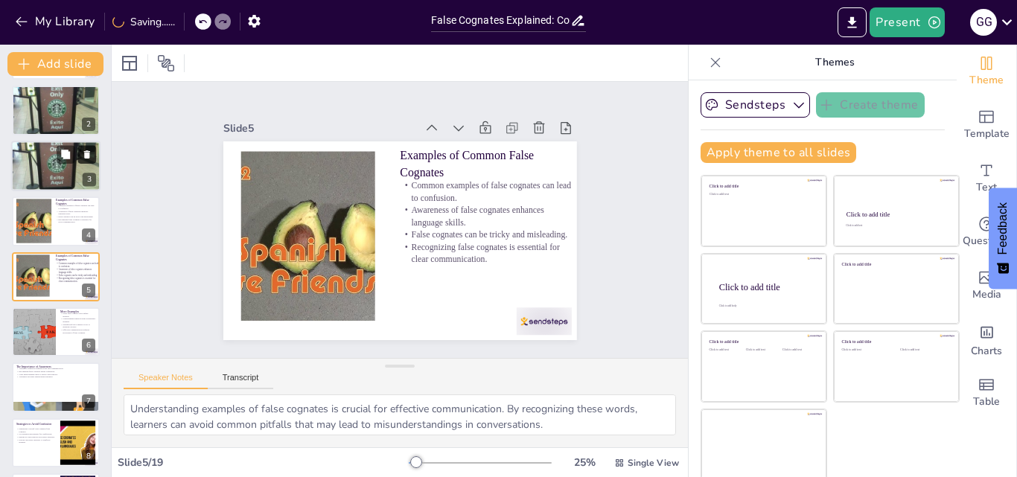
click at [87, 157] on icon at bounding box center [87, 154] width 6 height 8
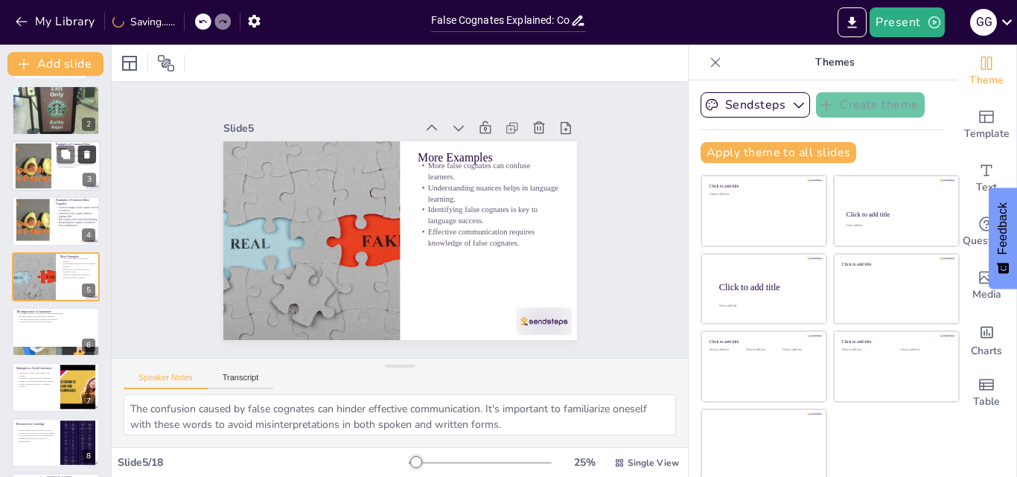
click at [89, 156] on icon at bounding box center [87, 154] width 6 height 8
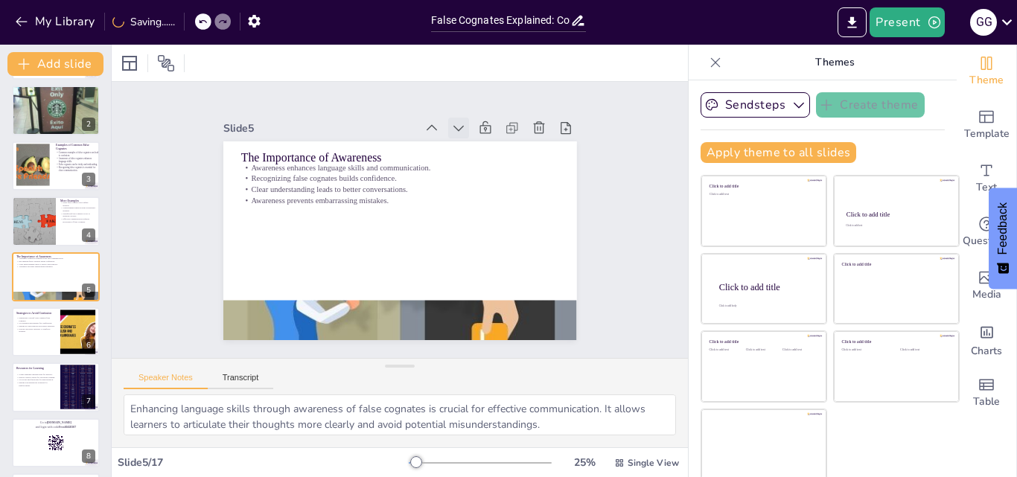
click at [451, 121] on icon at bounding box center [458, 128] width 15 height 15
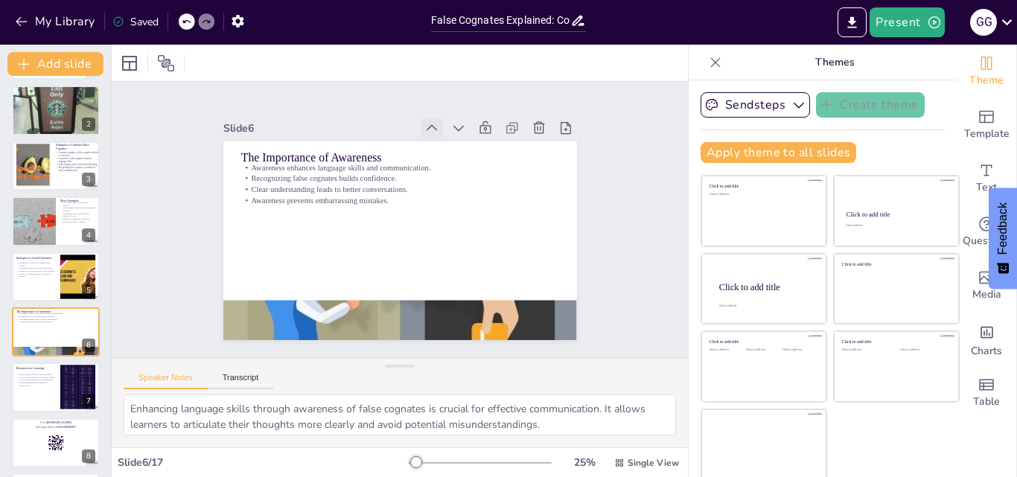
click at [433, 124] on icon at bounding box center [441, 132] width 16 height 16
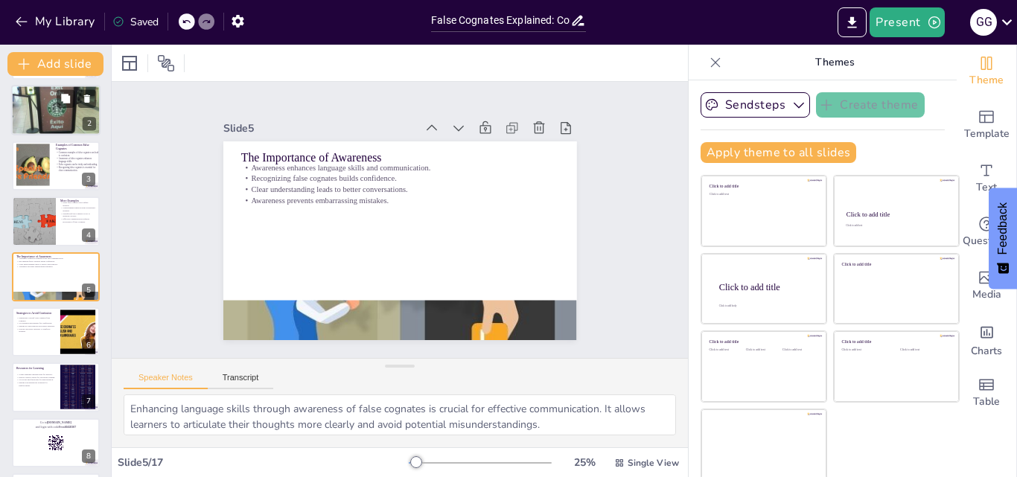
click at [95, 118] on div "2" at bounding box center [89, 124] width 13 height 13
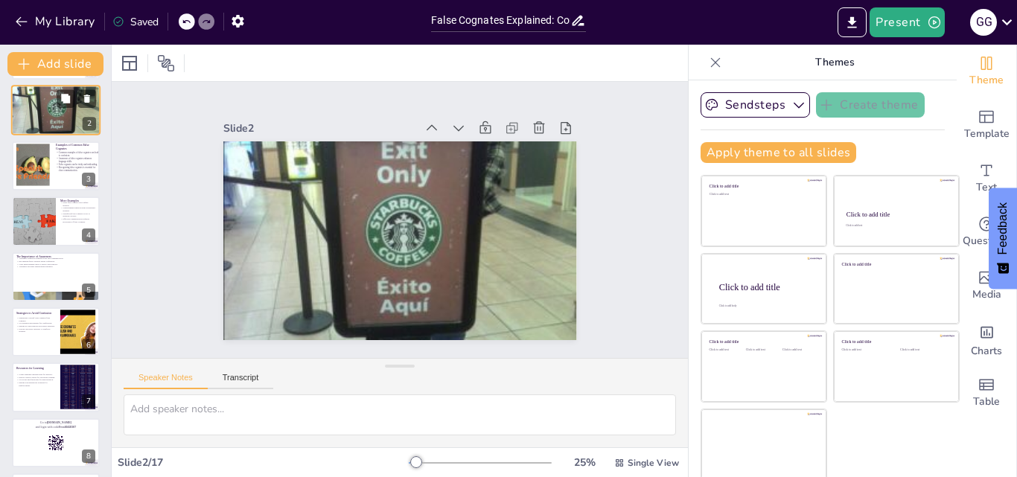
scroll to position [0, 0]
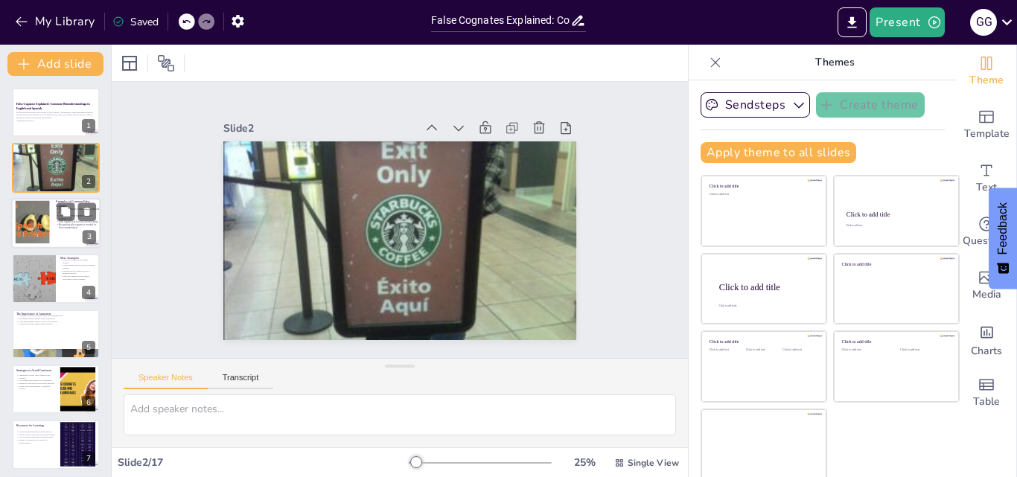
click at [89, 234] on div "3" at bounding box center [89, 236] width 13 height 13
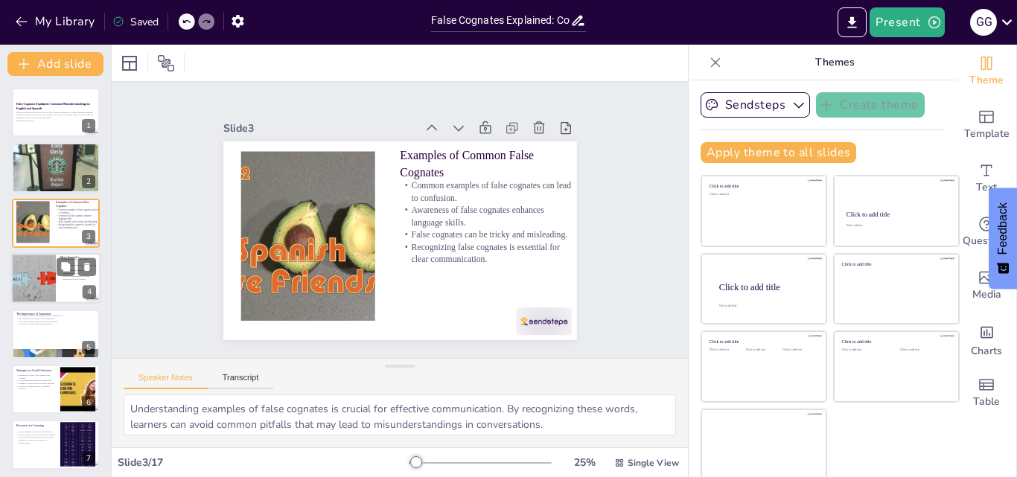
click at [86, 287] on div "4" at bounding box center [89, 292] width 13 height 13
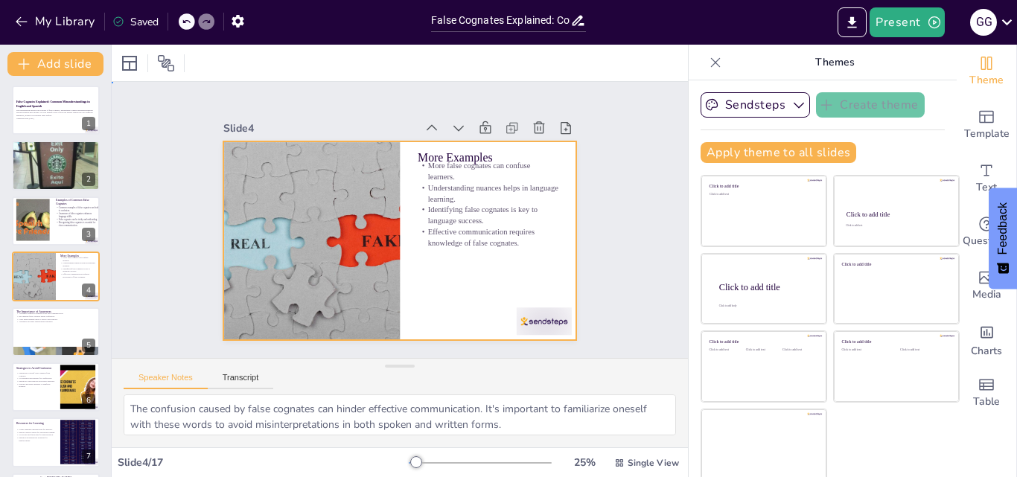
click at [475, 250] on div at bounding box center [395, 240] width 387 height 268
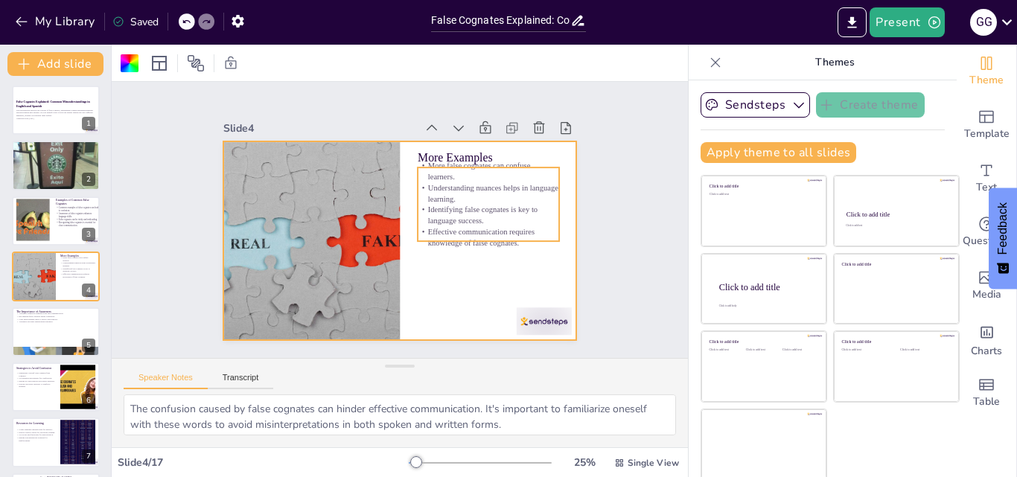
click at [479, 237] on p "Effective communication requires knowledge of false cognates." at bounding box center [482, 255] width 143 height 51
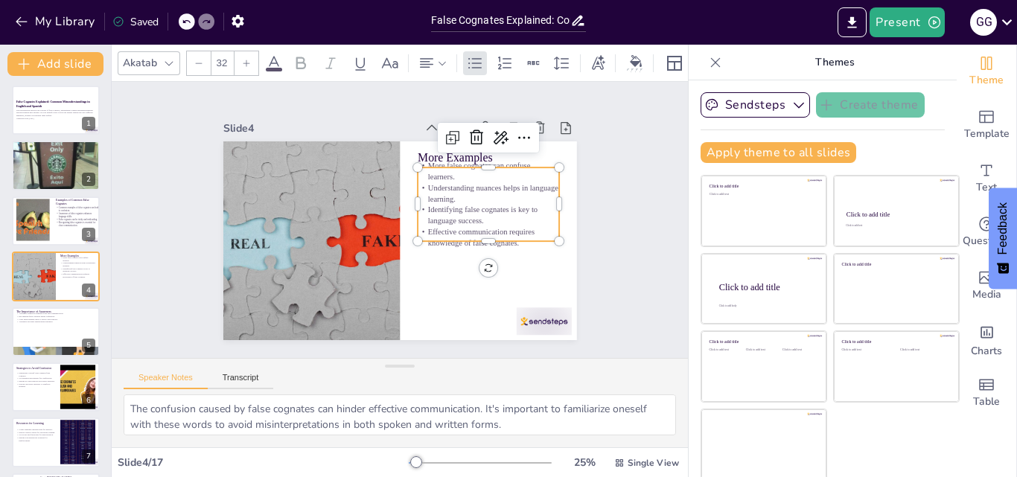
click at [464, 307] on div at bounding box center [390, 237] width 406 height 349
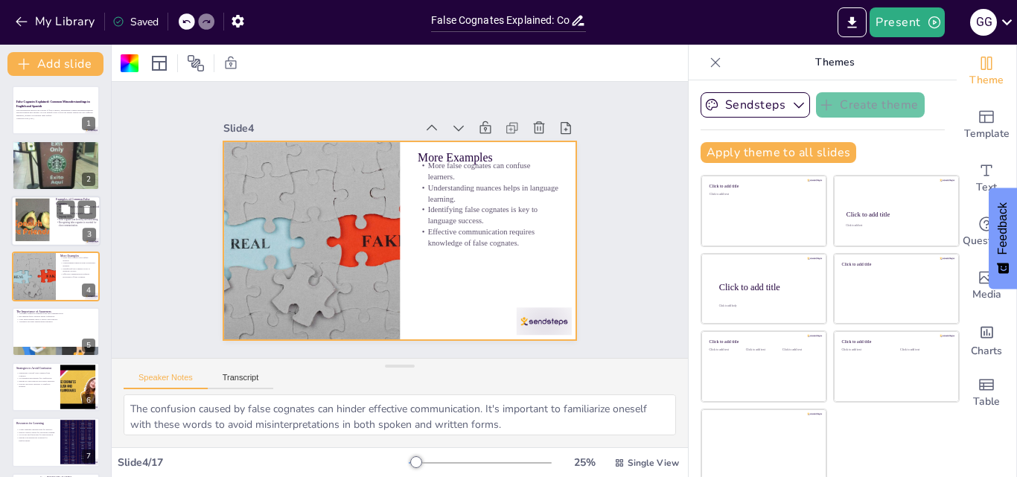
click at [63, 219] on p "False cognates can be tricky and misleading." at bounding box center [78, 219] width 45 height 3
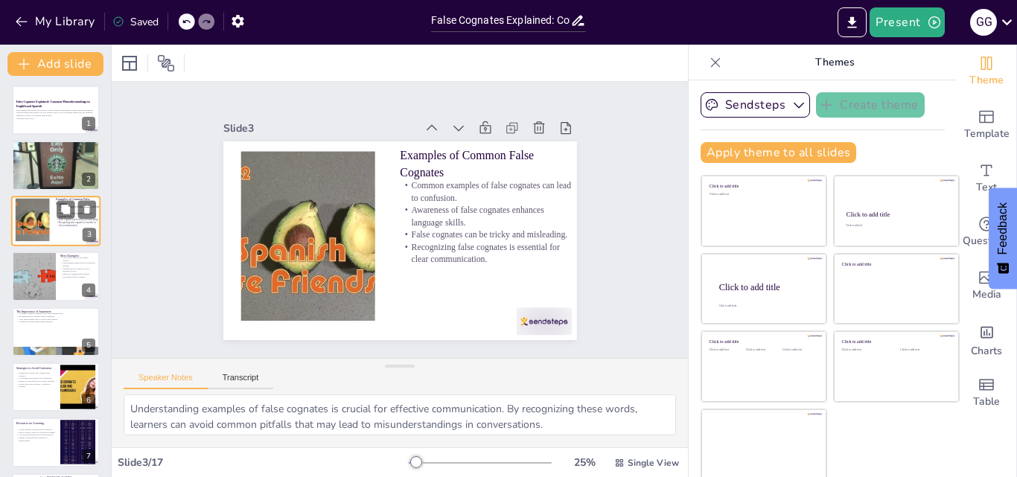
scroll to position [0, 0]
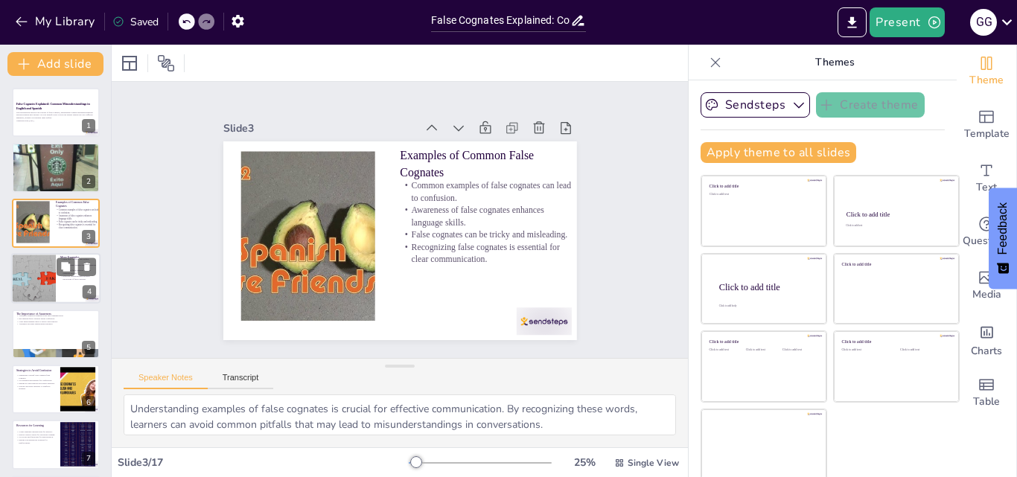
click at [92, 289] on div "4" at bounding box center [89, 292] width 13 height 13
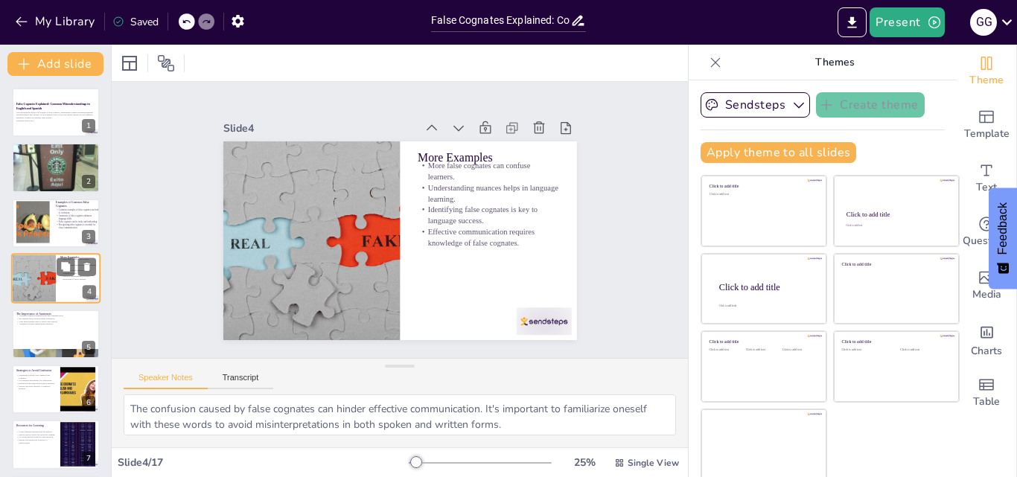
scroll to position [2, 0]
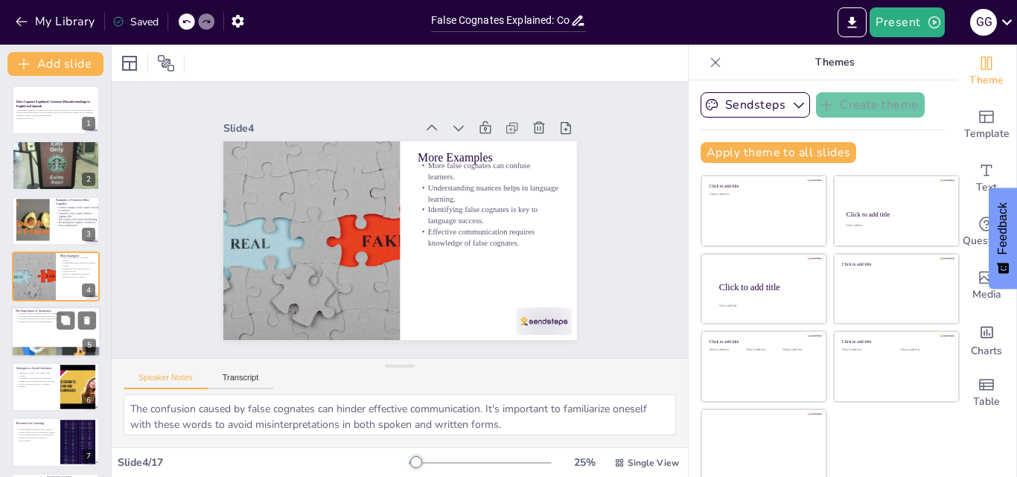
click at [88, 345] on div "5" at bounding box center [89, 345] width 13 height 13
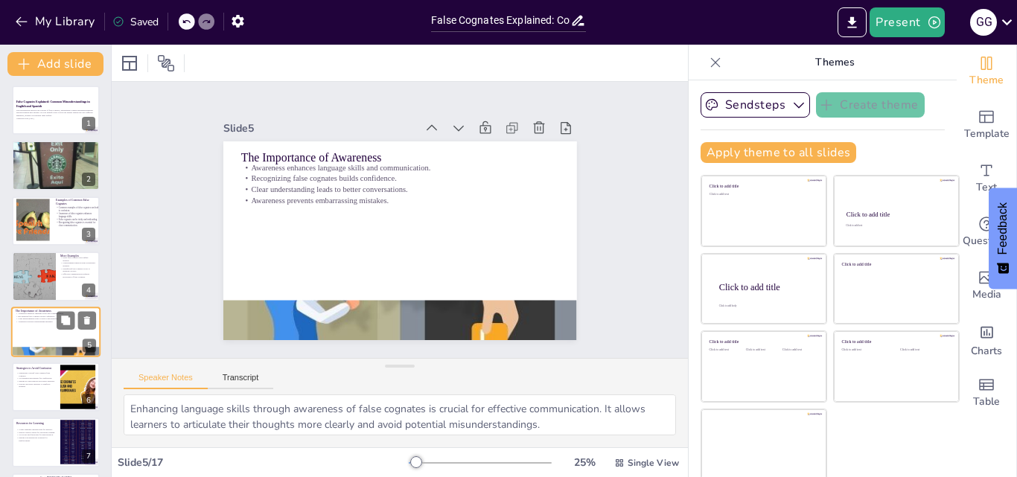
scroll to position [57, 0]
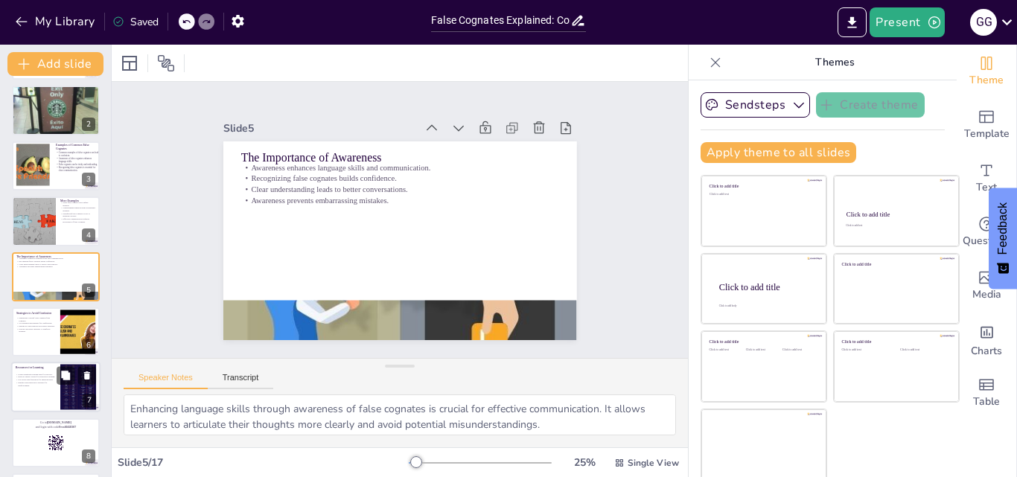
click at [89, 400] on div "7" at bounding box center [89, 400] width 13 height 13
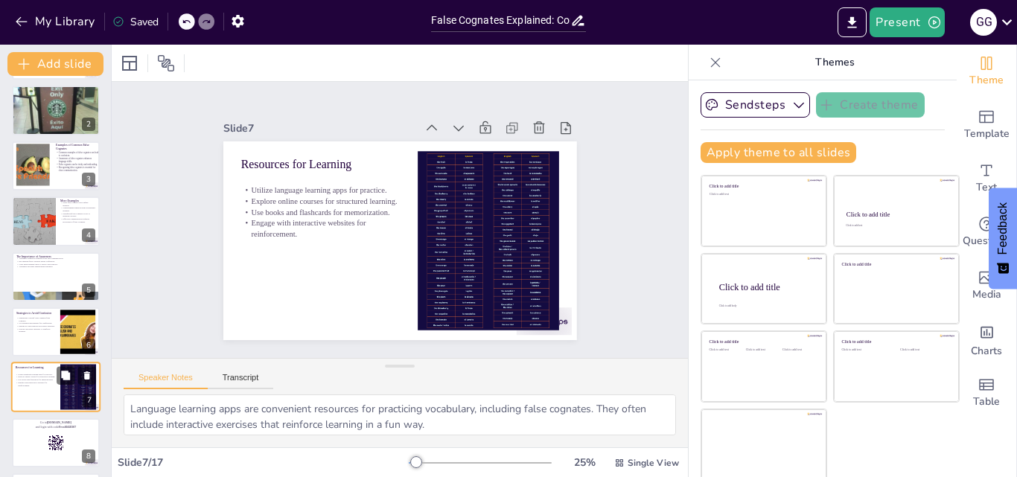
scroll to position [168, 0]
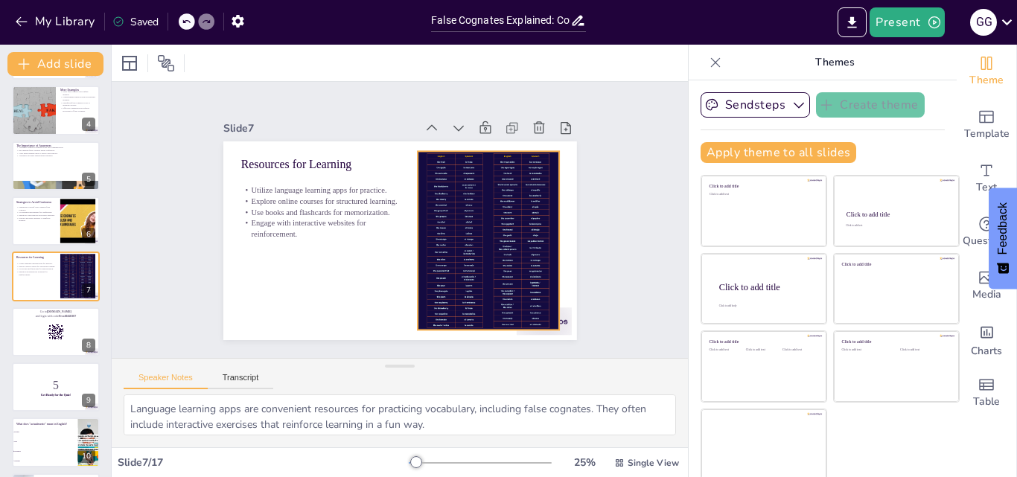
click at [456, 210] on div at bounding box center [488, 241] width 141 height 232
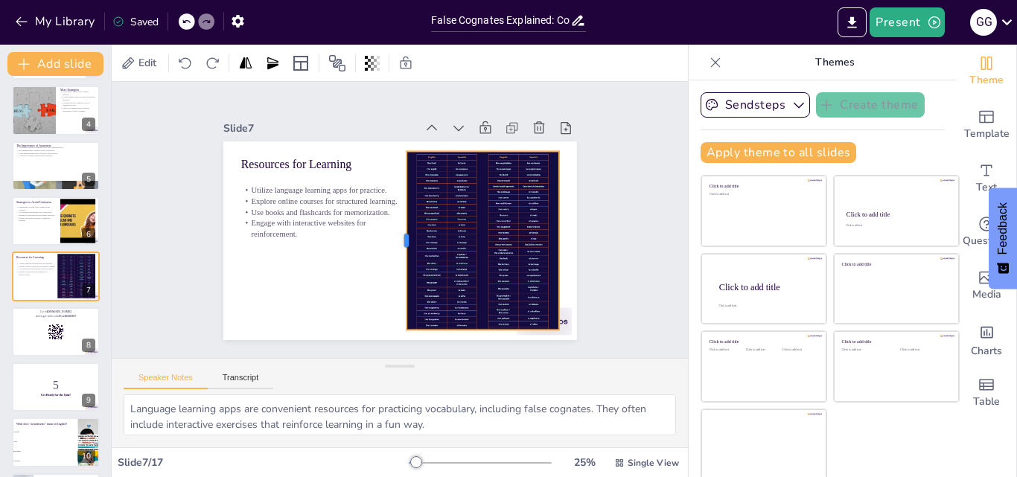
drag, startPoint x: 400, startPoint y: 239, endPoint x: 391, endPoint y: 240, distance: 9.8
click at [391, 240] on div "Resources for Learning Utilize language learning apps for practice. Explore onl…" at bounding box center [395, 240] width 387 height 268
click at [605, 253] on div "Slide 1 False Cognates Explained: Common Misunderstandings in English and Spani…" at bounding box center [399, 220] width 633 height 441
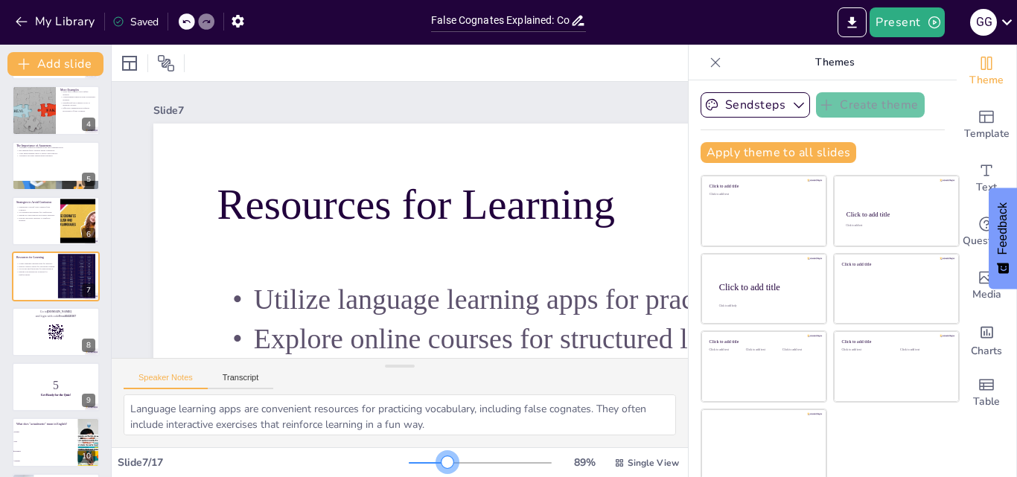
drag, startPoint x: 399, startPoint y: 461, endPoint x: 428, endPoint y: 464, distance: 29.2
click at [441, 464] on div at bounding box center [447, 462] width 12 height 12
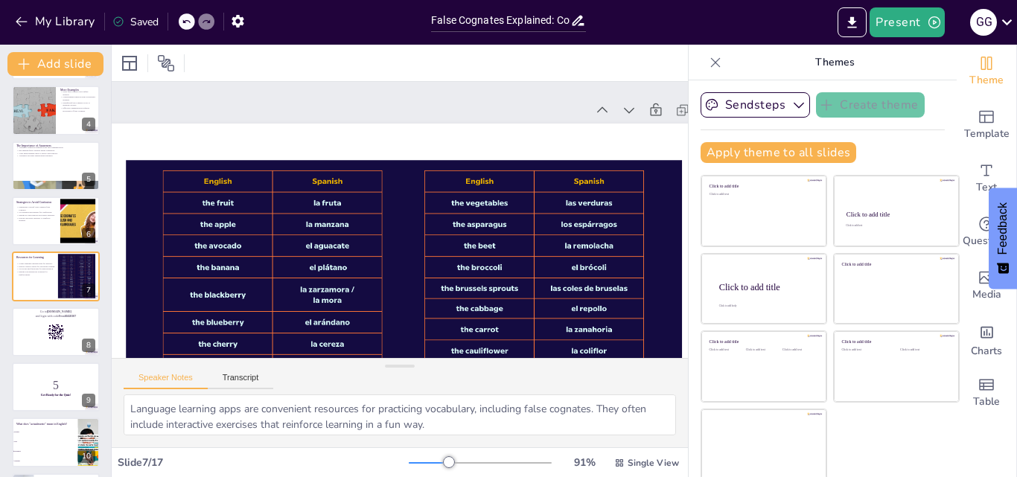
scroll to position [0, 767]
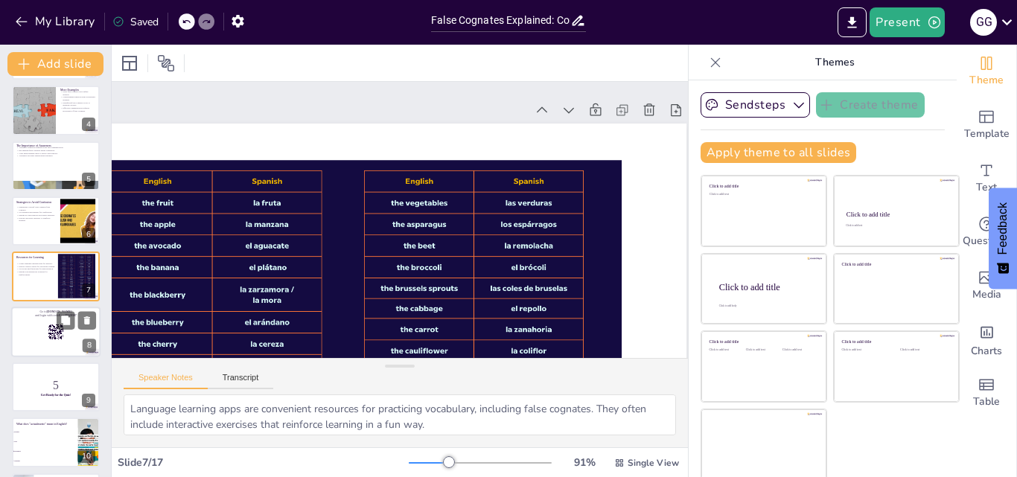
click at [60, 346] on div at bounding box center [55, 332] width 89 height 51
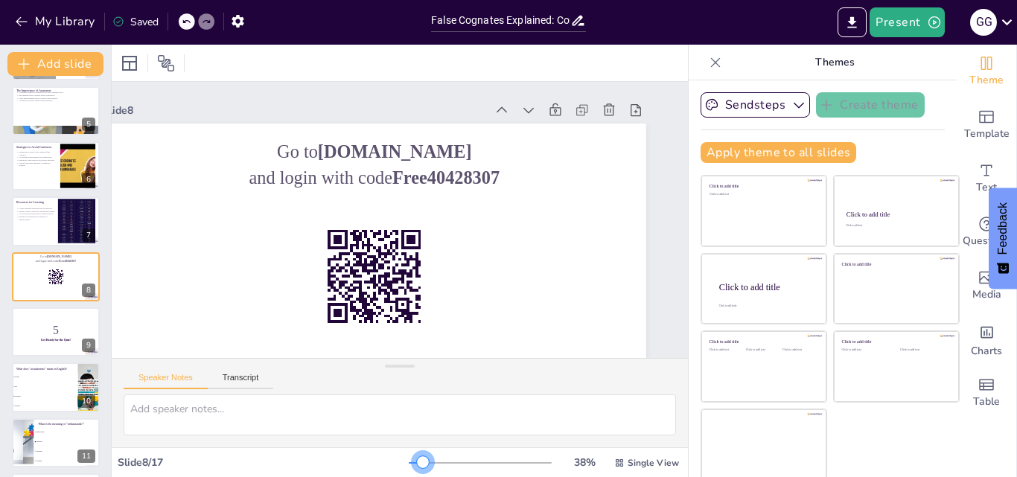
scroll to position [0, 84]
drag, startPoint x: 430, startPoint y: 459, endPoint x: 401, endPoint y: 463, distance: 29.3
click at [417, 463] on div at bounding box center [423, 462] width 12 height 12
click at [85, 342] on div "9" at bounding box center [89, 345] width 13 height 13
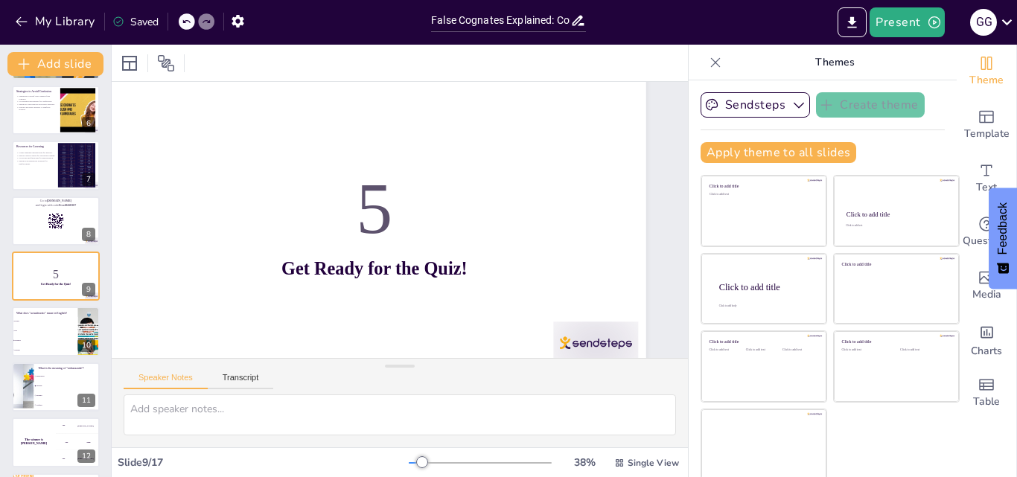
scroll to position [82, 84]
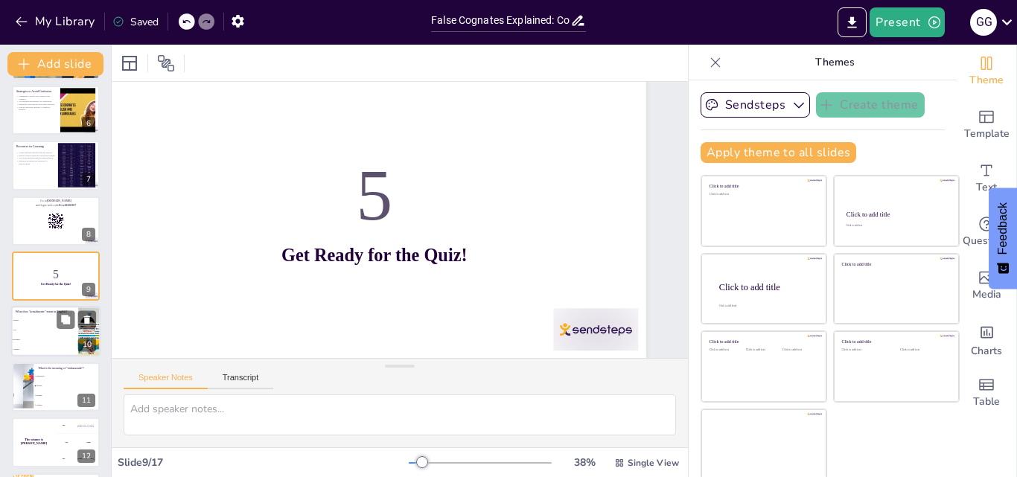
click at [91, 342] on div "10" at bounding box center [87, 345] width 18 height 13
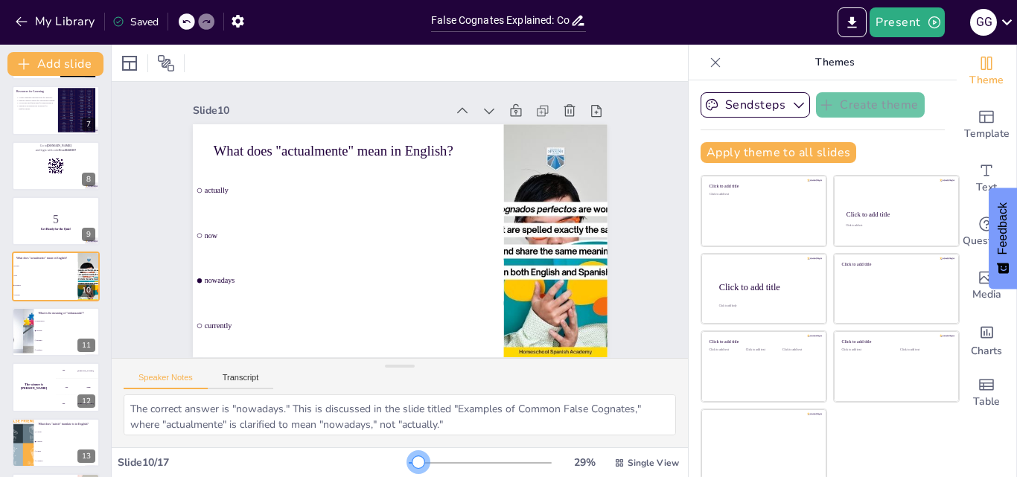
scroll to position [10, 0]
click at [412, 463] on div at bounding box center [418, 462] width 12 height 12
click at [69, 345] on li "ashamed" at bounding box center [66, 341] width 67 height 10
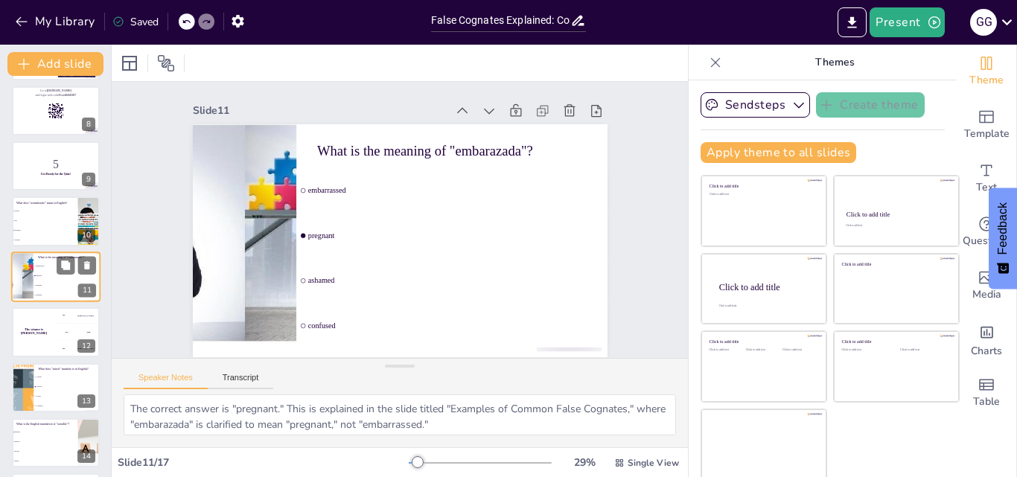
scroll to position [0, 0]
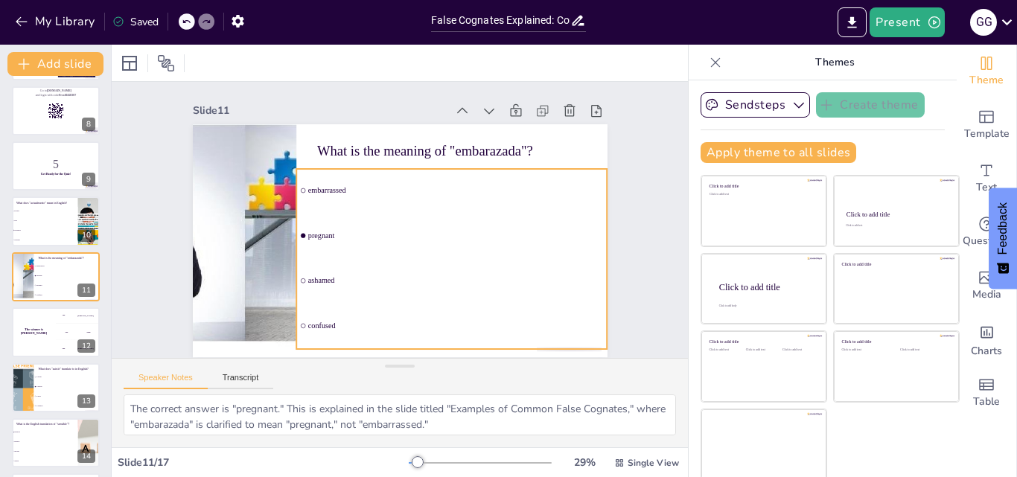
click at [292, 237] on li "pregnant" at bounding box center [448, 241] width 313 height 76
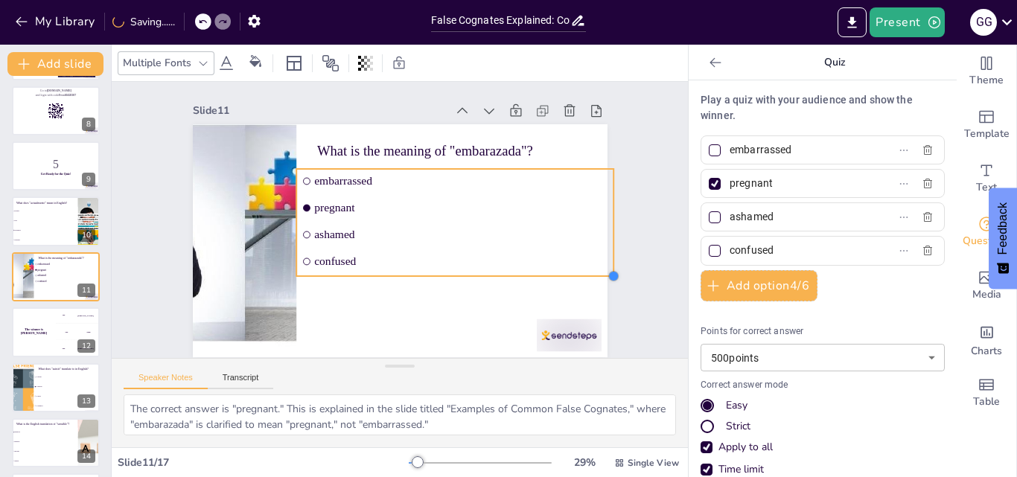
drag, startPoint x: 491, startPoint y: 237, endPoint x: 533, endPoint y: 274, distance: 55.9
click at [533, 274] on div "What is the meaning of "embarazada"? embarrassed pregnant ashamed confused" at bounding box center [400, 240] width 415 height 233
click at [87, 351] on div "12" at bounding box center [87, 345] width 18 height 13
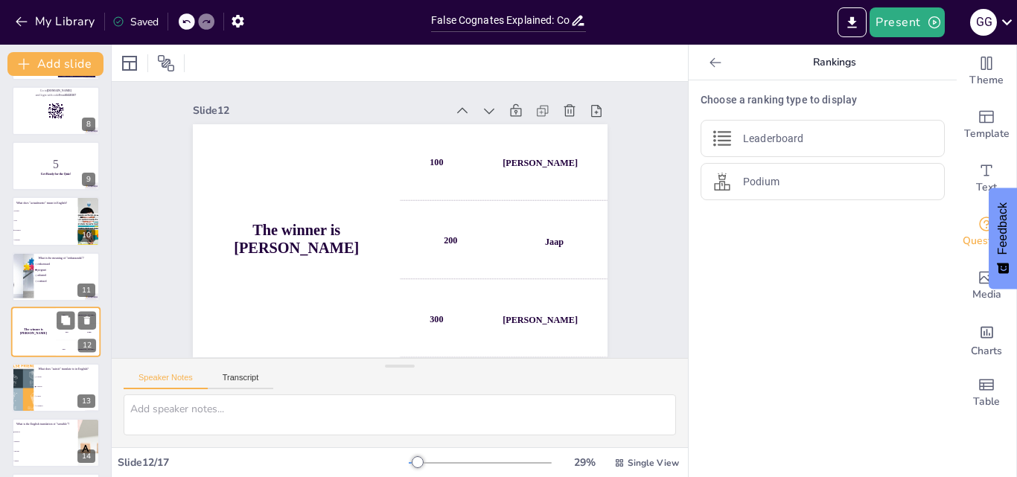
scroll to position [445, 0]
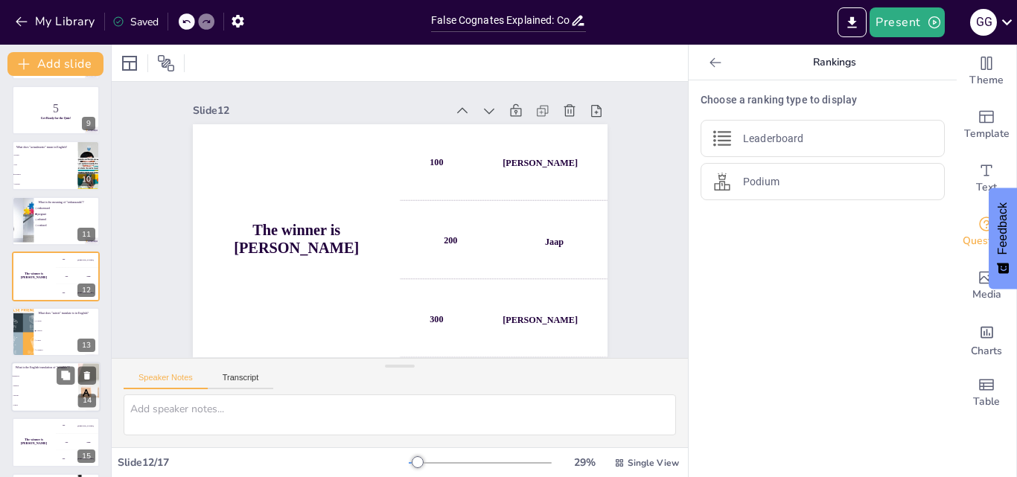
click at [86, 394] on div "14" at bounding box center [87, 400] width 18 height 13
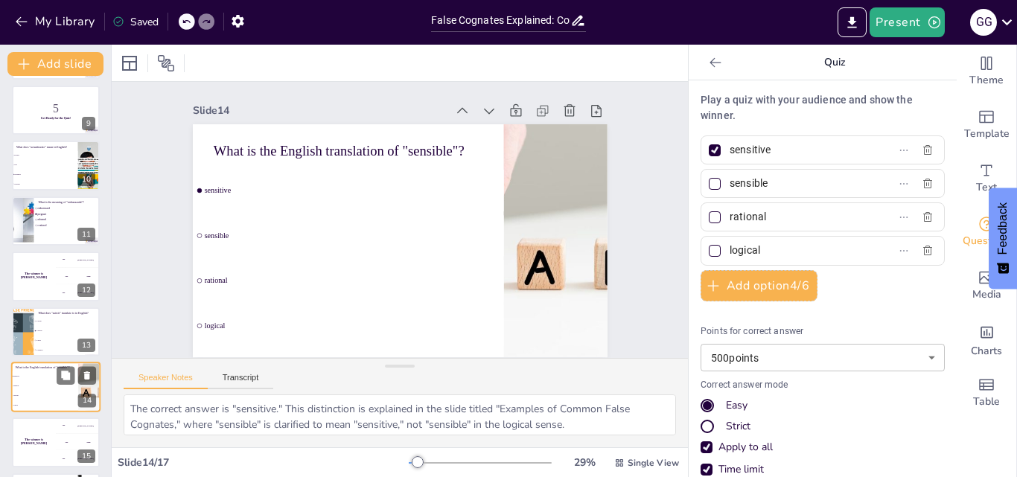
scroll to position [556, 0]
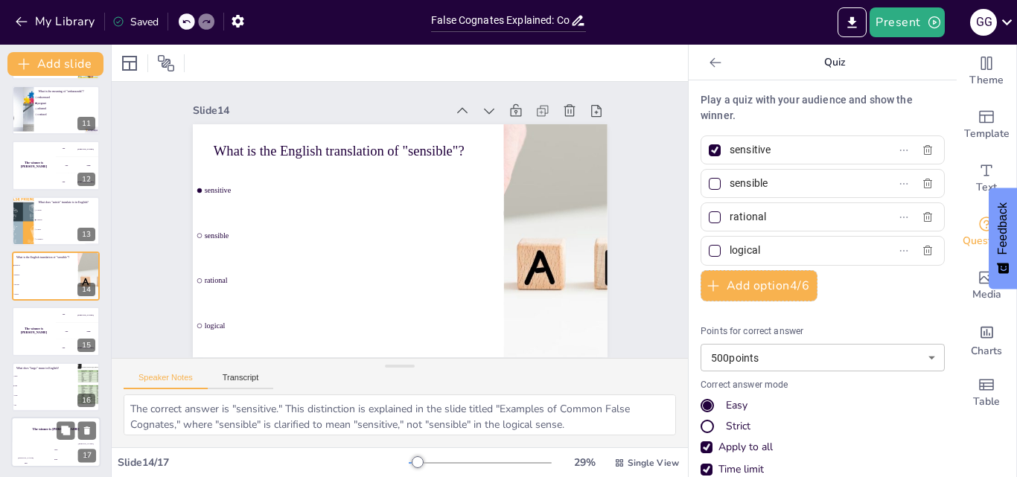
click at [86, 451] on div "17" at bounding box center [87, 456] width 18 height 13
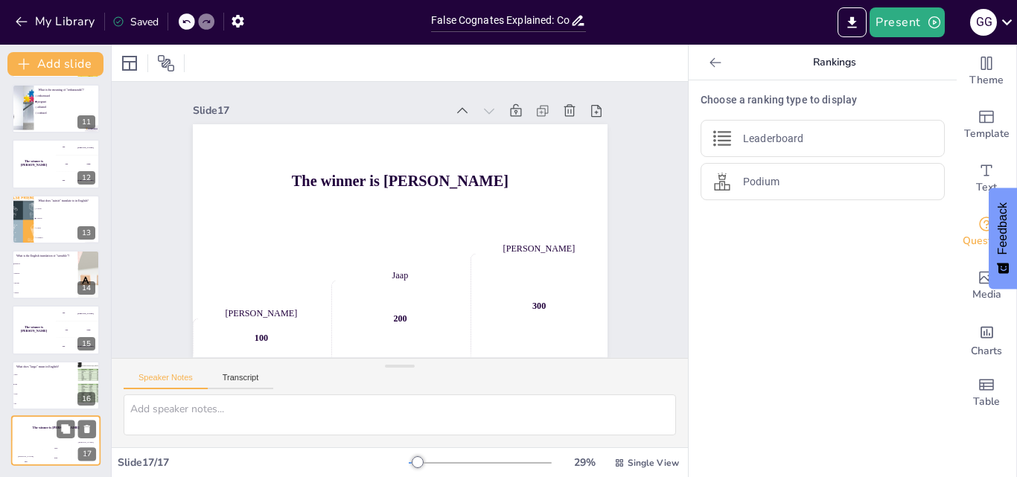
scroll to position [10, 0]
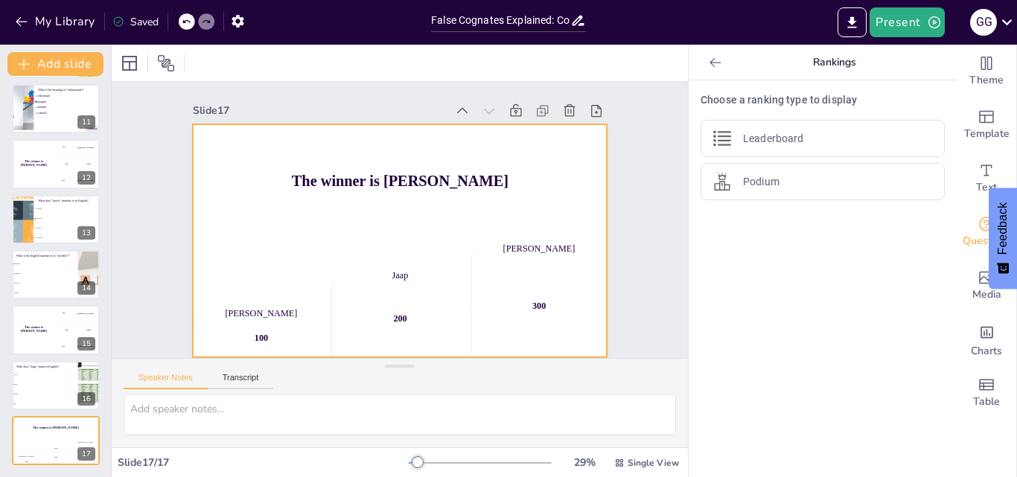
click at [544, 194] on div "The winner is [PERSON_NAME]" at bounding box center [407, 183] width 429 height 201
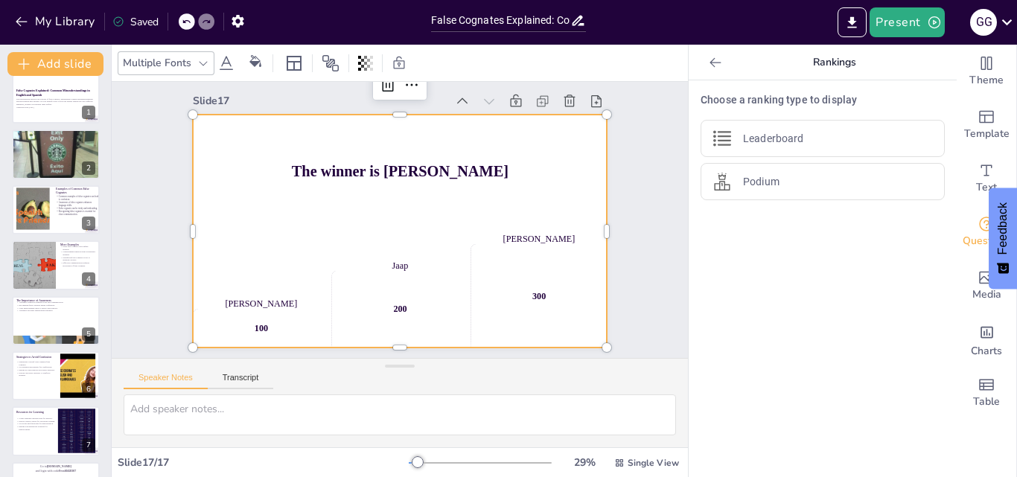
scroll to position [0, 0]
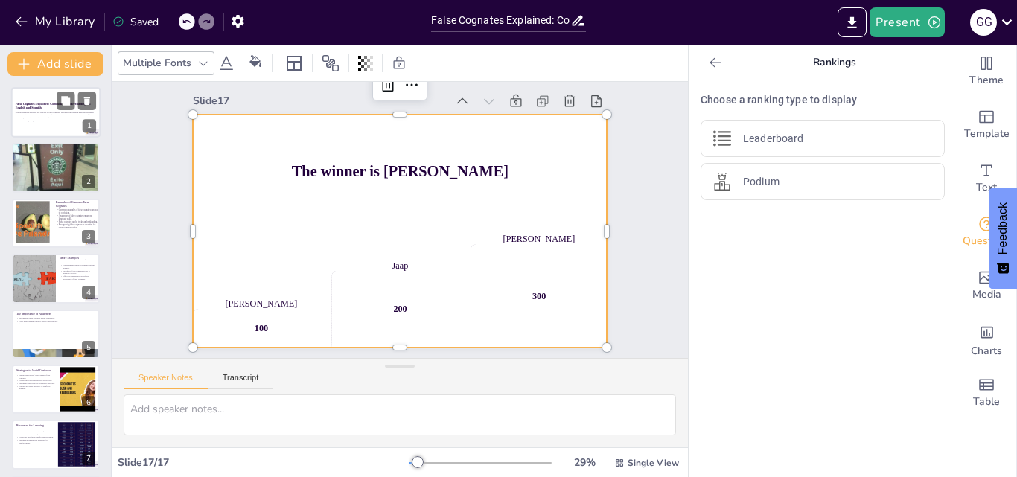
click at [64, 129] on div at bounding box center [55, 112] width 89 height 51
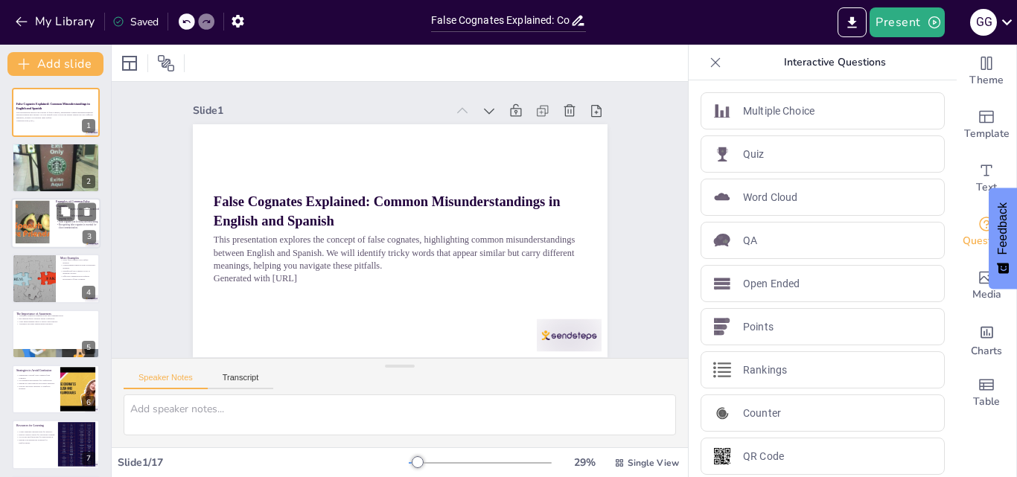
click at [90, 239] on div "3" at bounding box center [89, 236] width 13 height 13
